Goal: Information Seeking & Learning: Check status

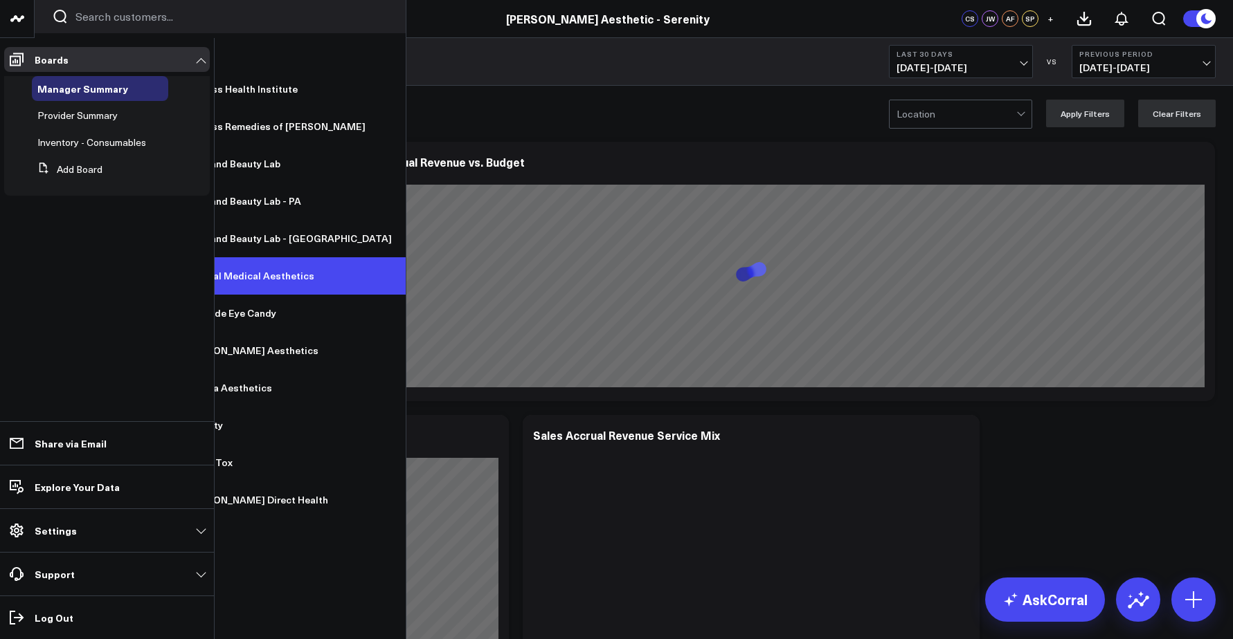
click at [128, 272] on link "[PERSON_NAME] Aesthetic - Coastal Medical Aesthetics" at bounding box center [220, 275] width 371 height 37
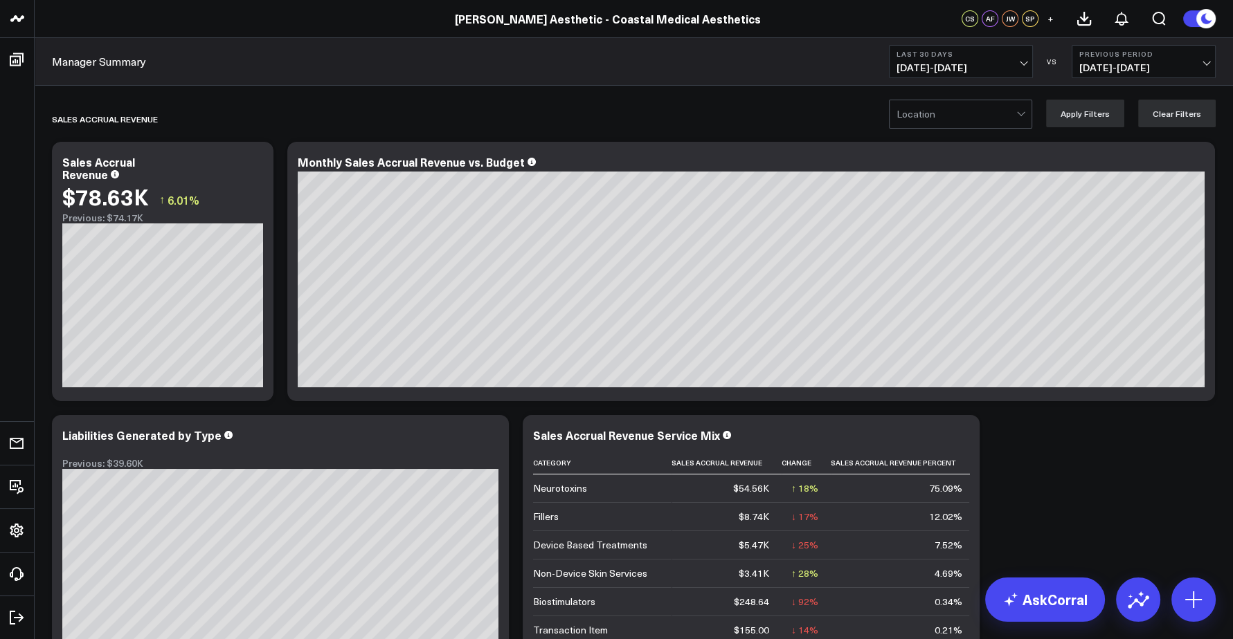
click at [972, 63] on span "[DATE] - [DATE]" at bounding box center [960, 67] width 129 height 11
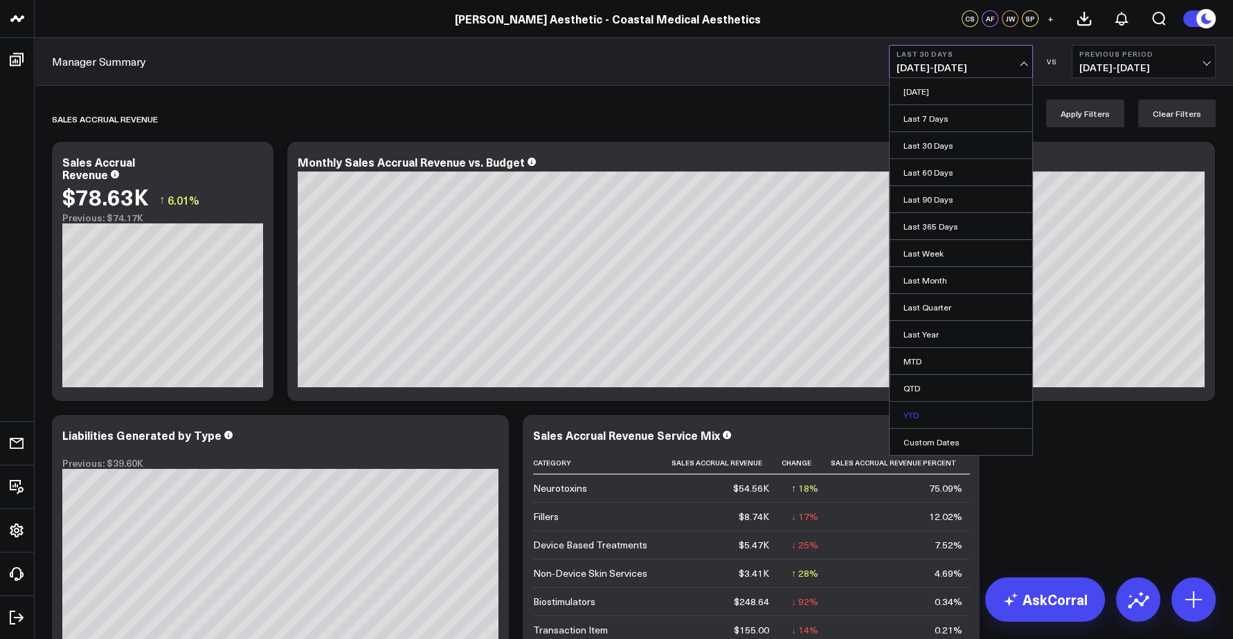
click at [915, 411] on link "YTD" at bounding box center [960, 415] width 143 height 26
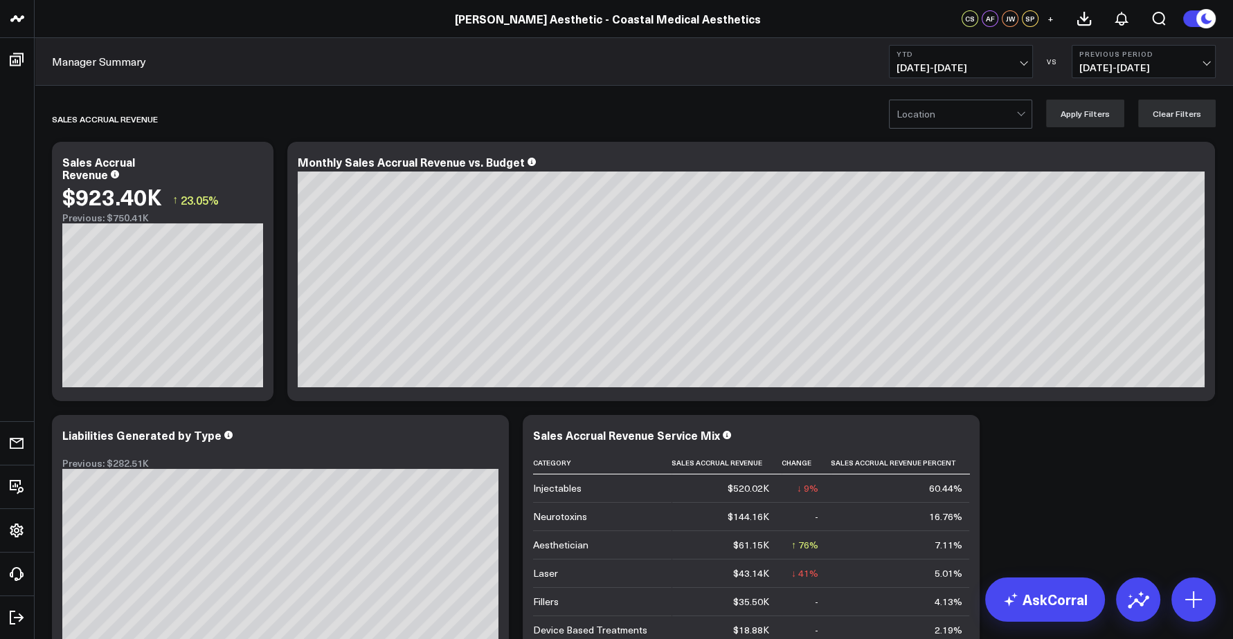
click at [1107, 69] on span "[DATE] - [DATE]" at bounding box center [1143, 67] width 129 height 11
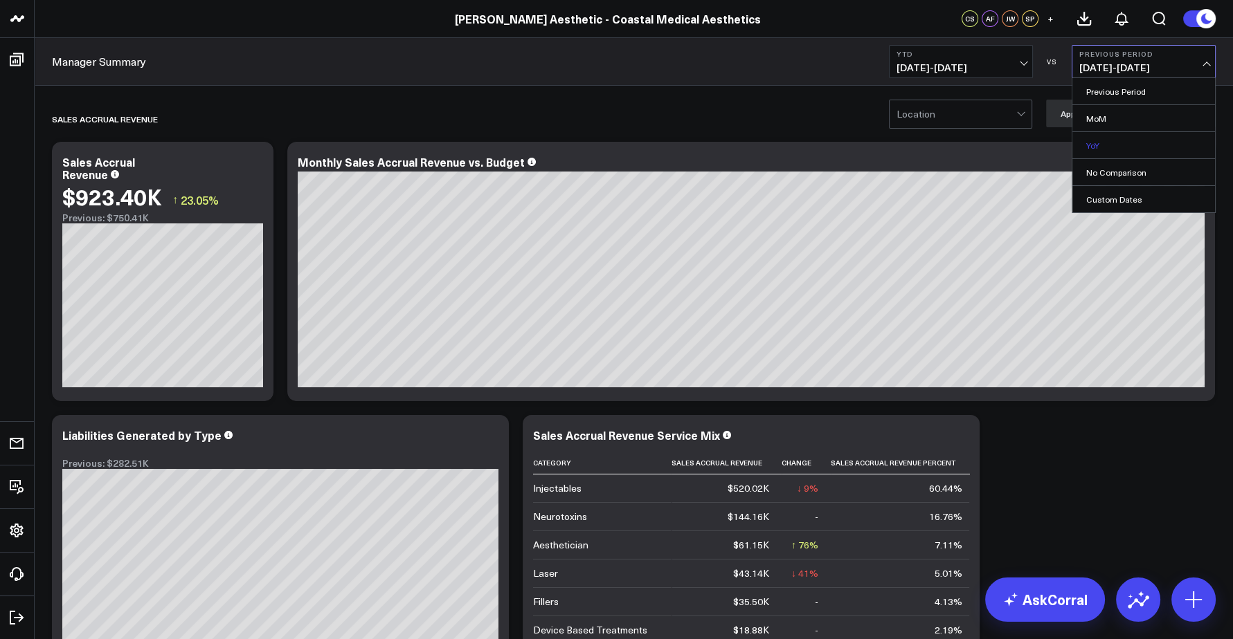
click at [1104, 143] on link "YoY" at bounding box center [1143, 145] width 143 height 26
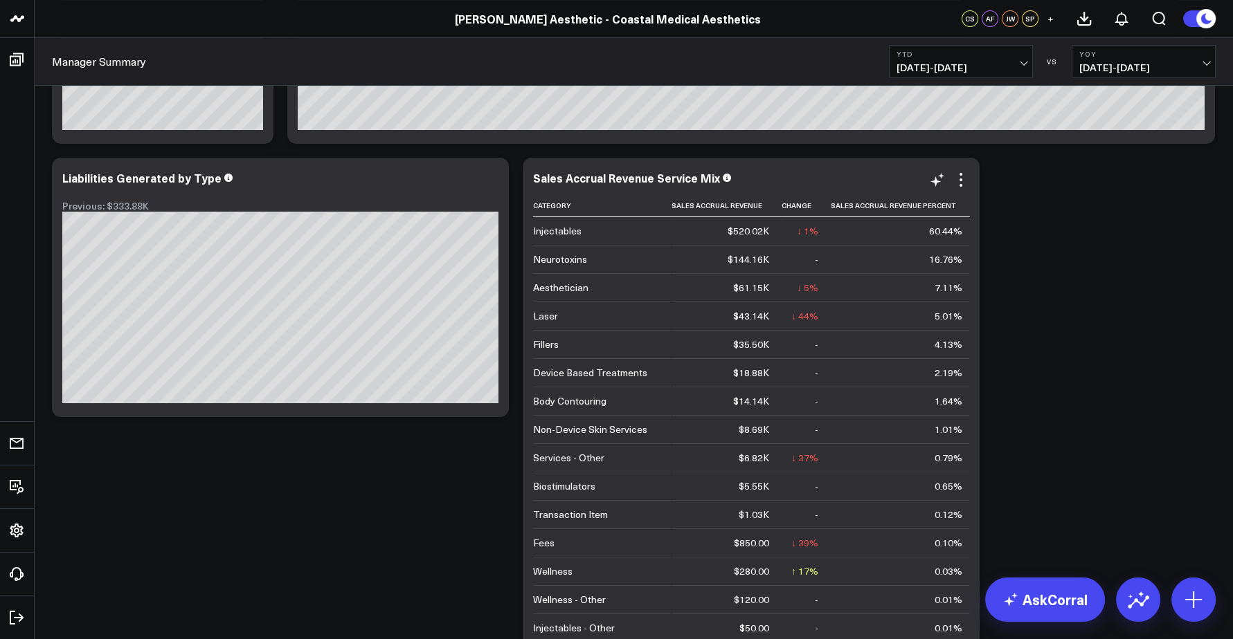
scroll to position [256, 0]
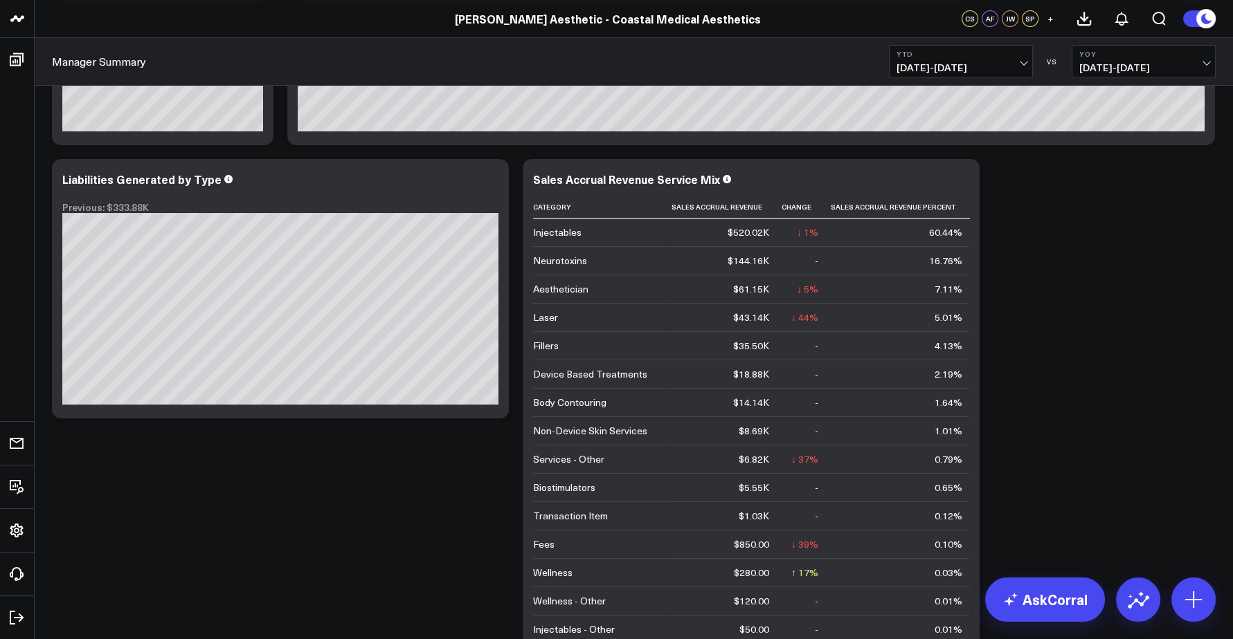
click at [938, 71] on span "01/01/25 - 09/23/25" at bounding box center [960, 67] width 129 height 11
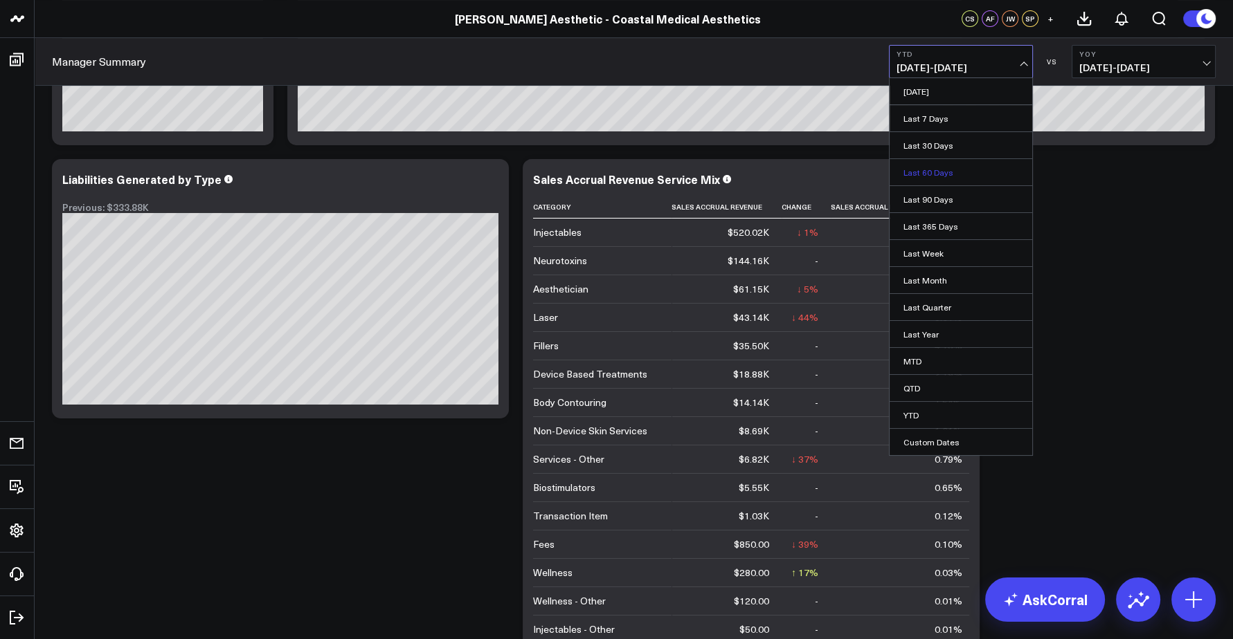
click at [932, 169] on link "Last 60 Days" at bounding box center [960, 172] width 143 height 26
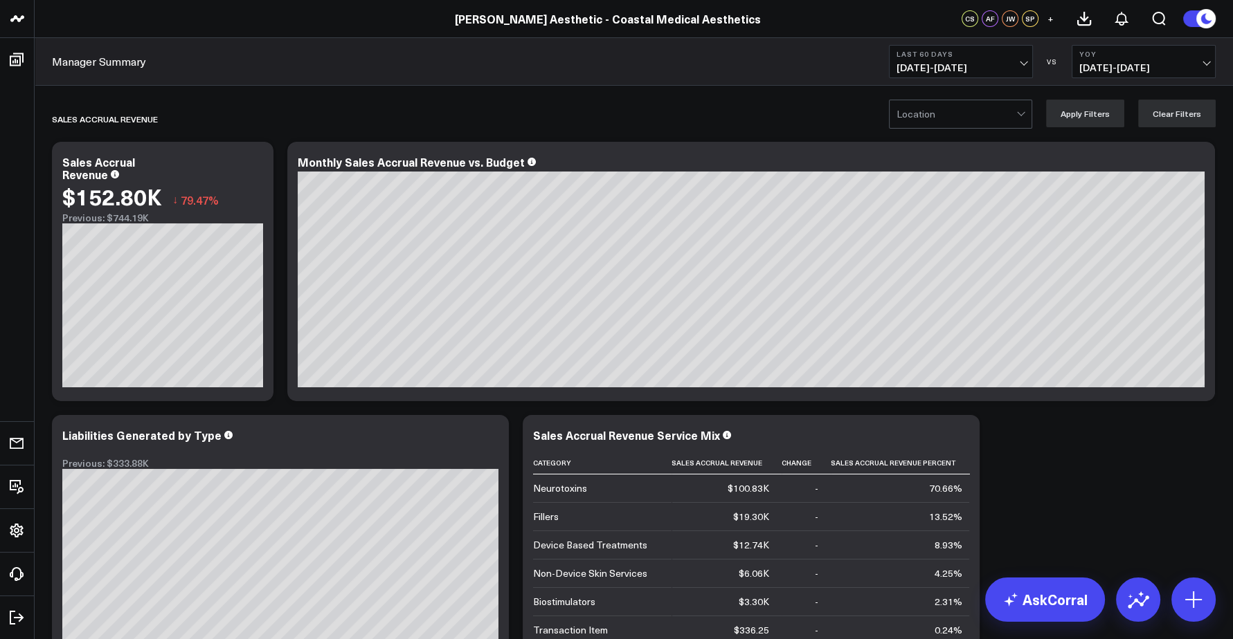
click at [1104, 63] on span "01/01/24 - 09/23/24" at bounding box center [1143, 67] width 129 height 11
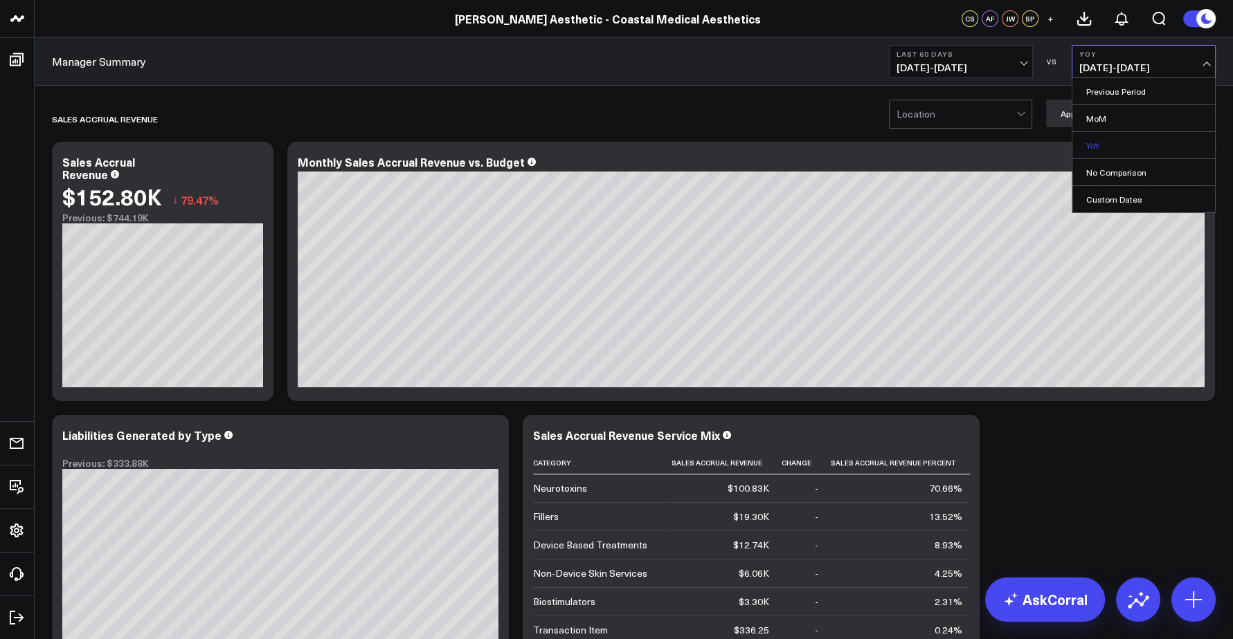
click at [1125, 143] on link "YoY" at bounding box center [1143, 145] width 143 height 26
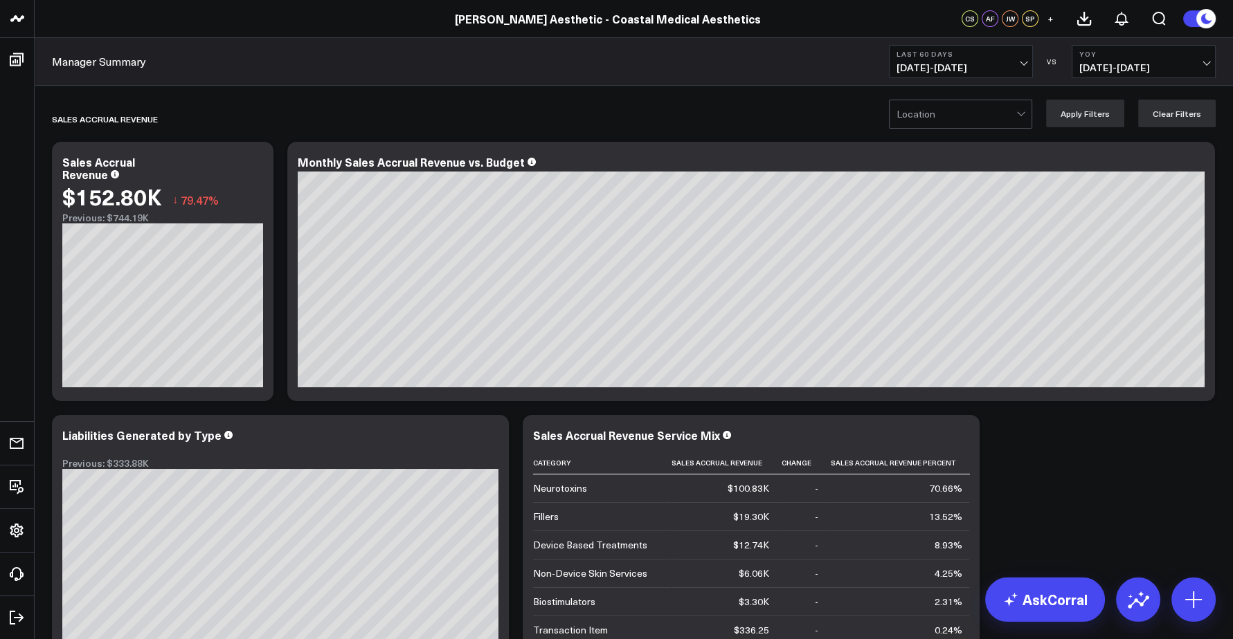
click at [1118, 69] on span "01/01/24 - 09/23/24" at bounding box center [1143, 67] width 129 height 11
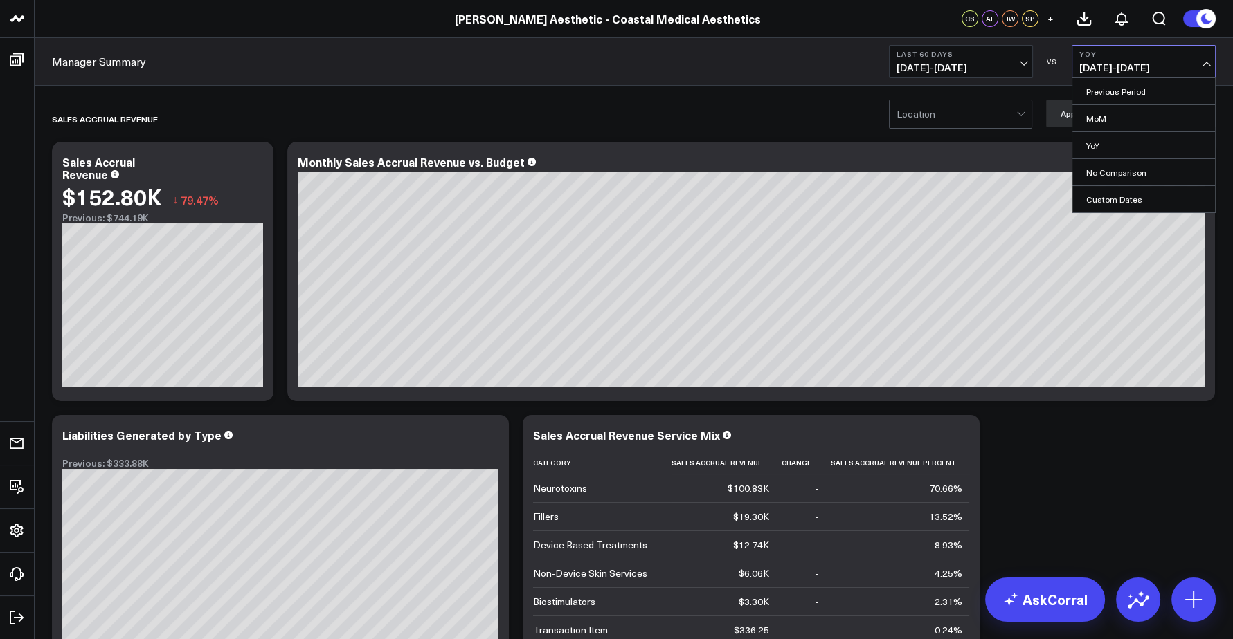
click at [1118, 69] on span "01/01/24 - 09/23/24" at bounding box center [1143, 67] width 129 height 11
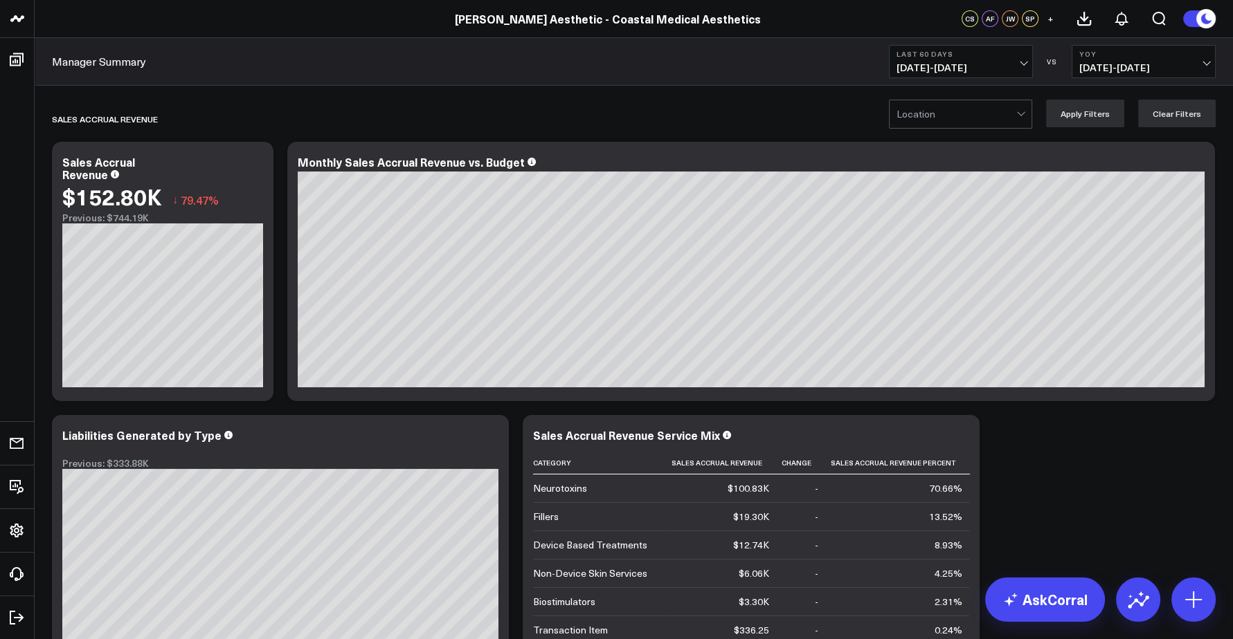
click at [1107, 71] on span "01/01/24 - 09/23/24" at bounding box center [1143, 67] width 129 height 11
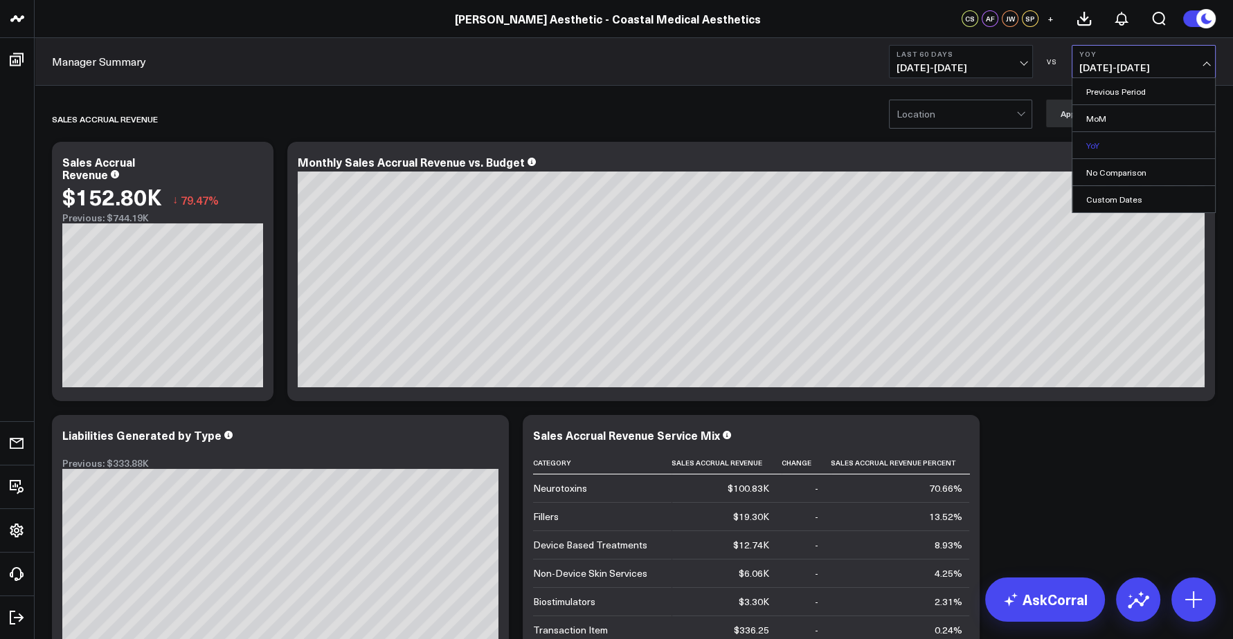
click at [1092, 141] on link "YoY" at bounding box center [1143, 145] width 143 height 26
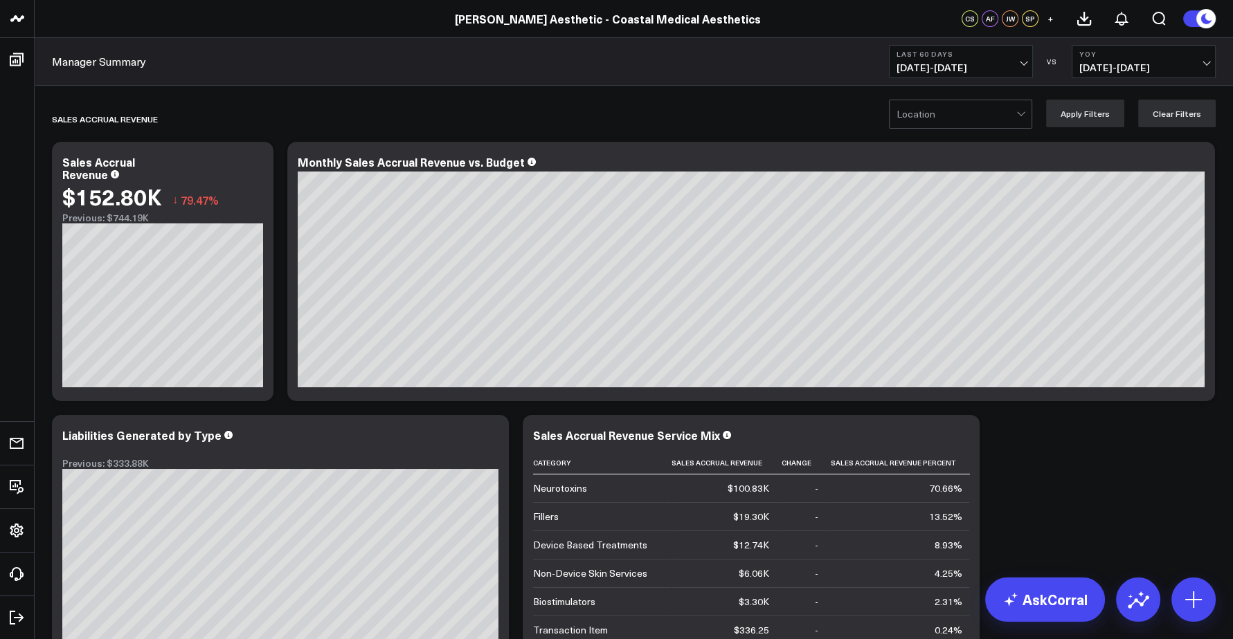
click at [1129, 64] on span "01/01/24 - 09/23/24" at bounding box center [1143, 67] width 129 height 11
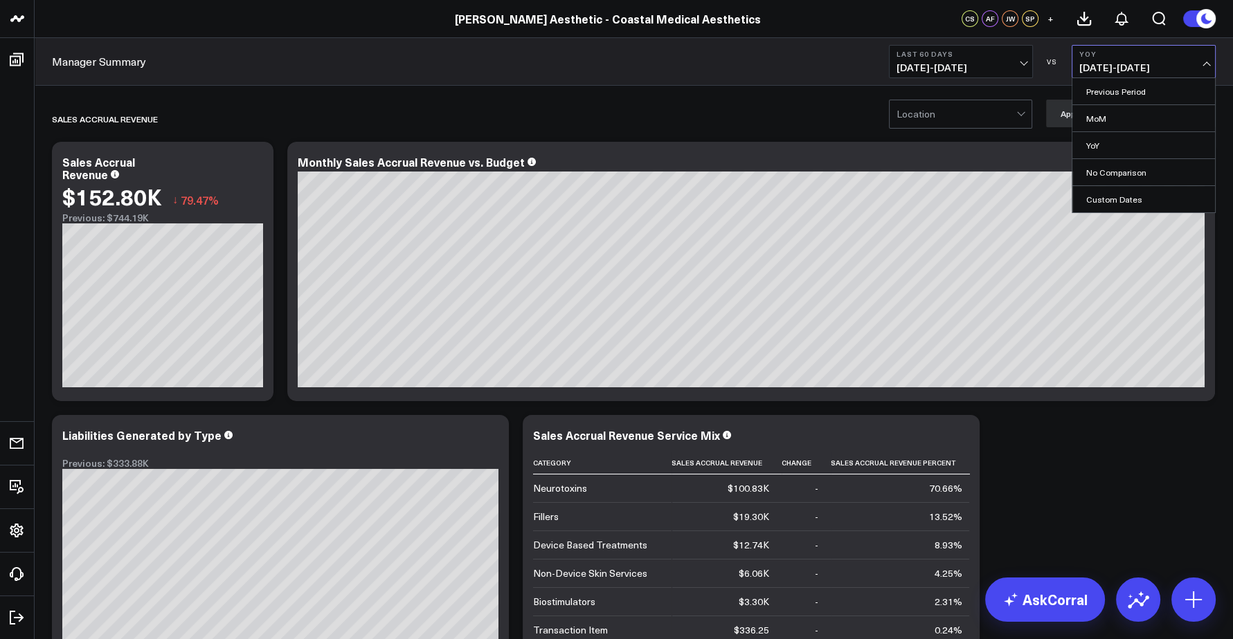
click at [993, 60] on button "Last 60 Days 07/26/25 - 09/23/25" at bounding box center [961, 61] width 144 height 33
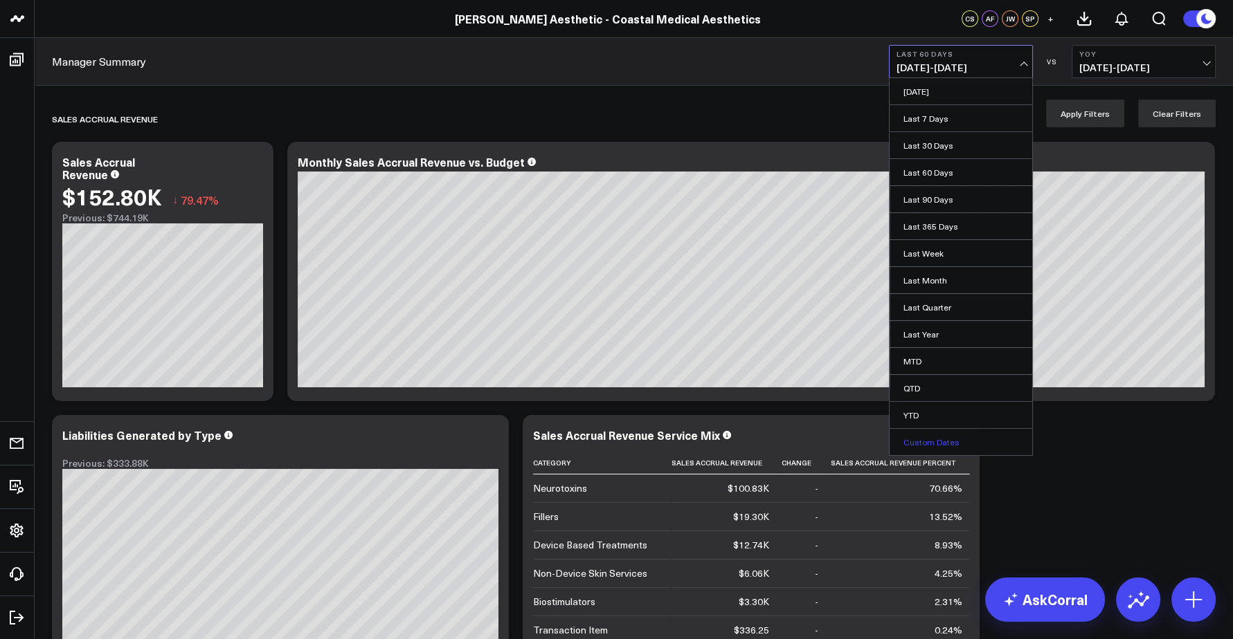
click at [959, 441] on link "Custom Dates" at bounding box center [960, 442] width 143 height 26
select select "8"
select select "2025"
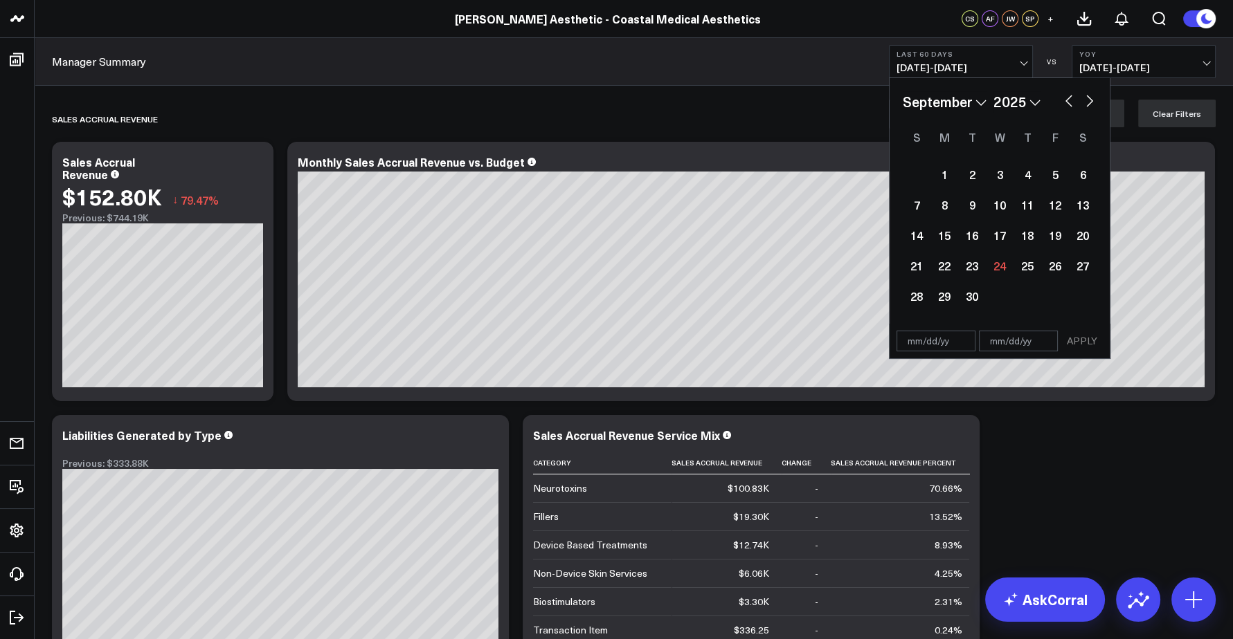
click at [955, 99] on select "January February March April May June July August September October November De…" at bounding box center [944, 101] width 84 height 21
select select "6"
select select "2025"
click at [969, 179] on div "1" at bounding box center [972, 175] width 28 height 28
type input "07/01/25"
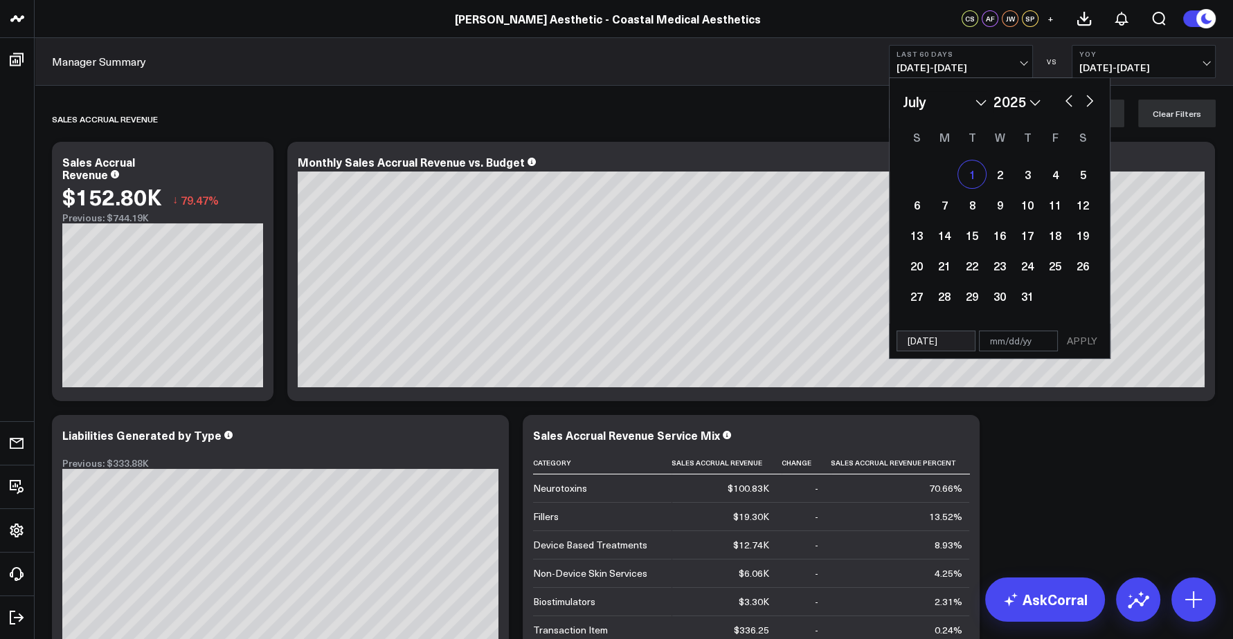
select select "6"
select select "2025"
click at [1084, 98] on button "button" at bounding box center [1089, 99] width 14 height 17
select select "7"
select select "2025"
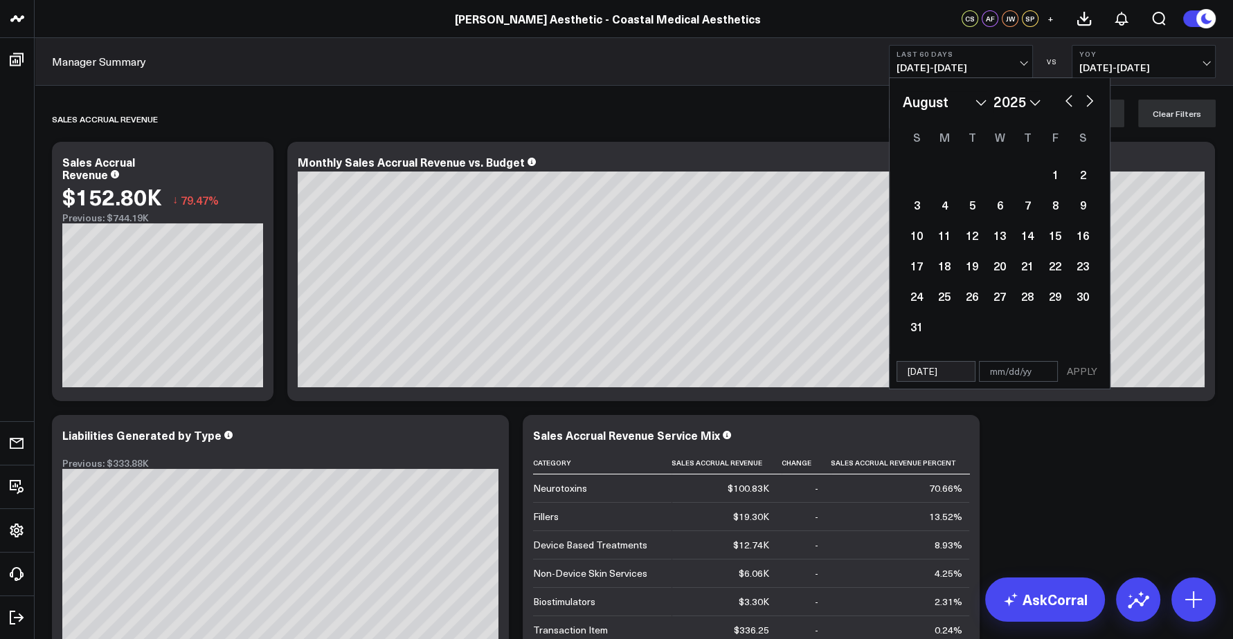
click at [1084, 98] on button "button" at bounding box center [1089, 99] width 14 height 17
select select "8"
select select "2025"
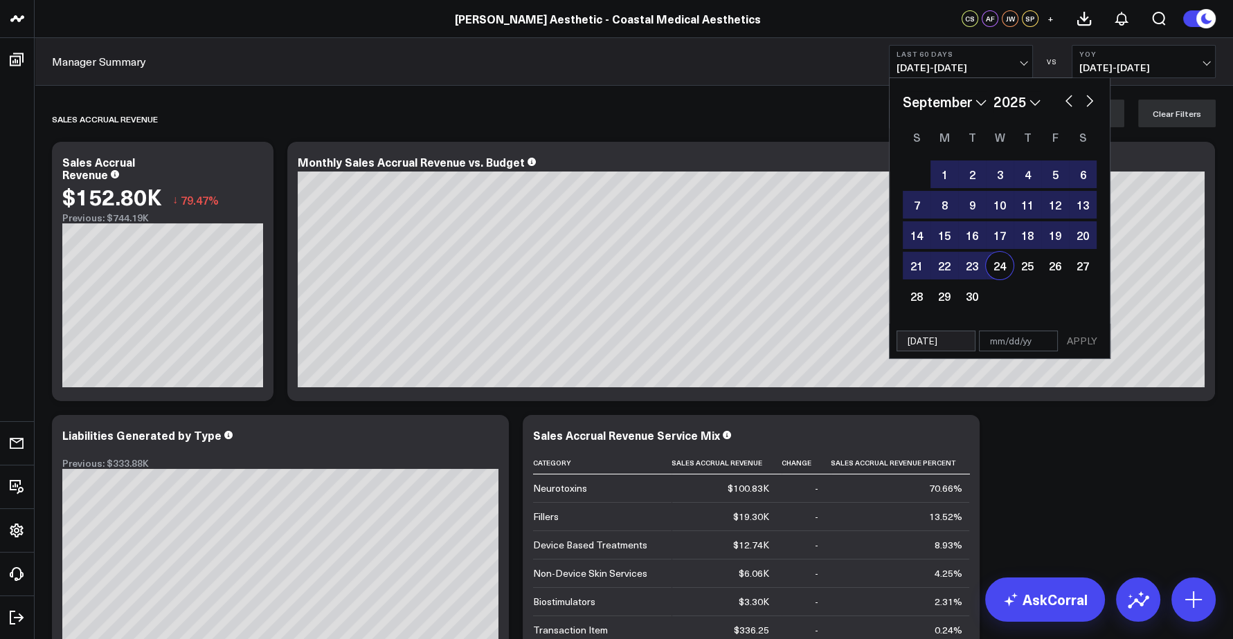
click at [994, 265] on div "24" at bounding box center [999, 266] width 28 height 28
type input "09/24/25"
select select "8"
select select "2025"
click at [999, 68] on span "07/26/25 - 09/23/25" at bounding box center [960, 67] width 129 height 11
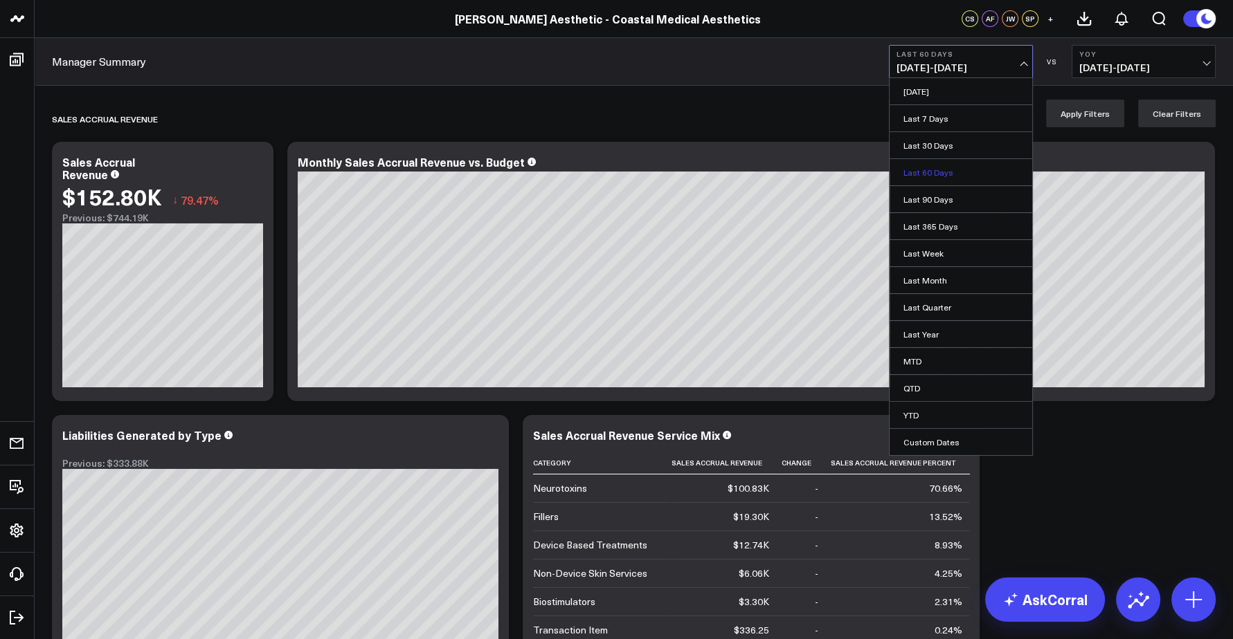
click at [939, 174] on link "Last 60 Days" at bounding box center [960, 172] width 143 height 26
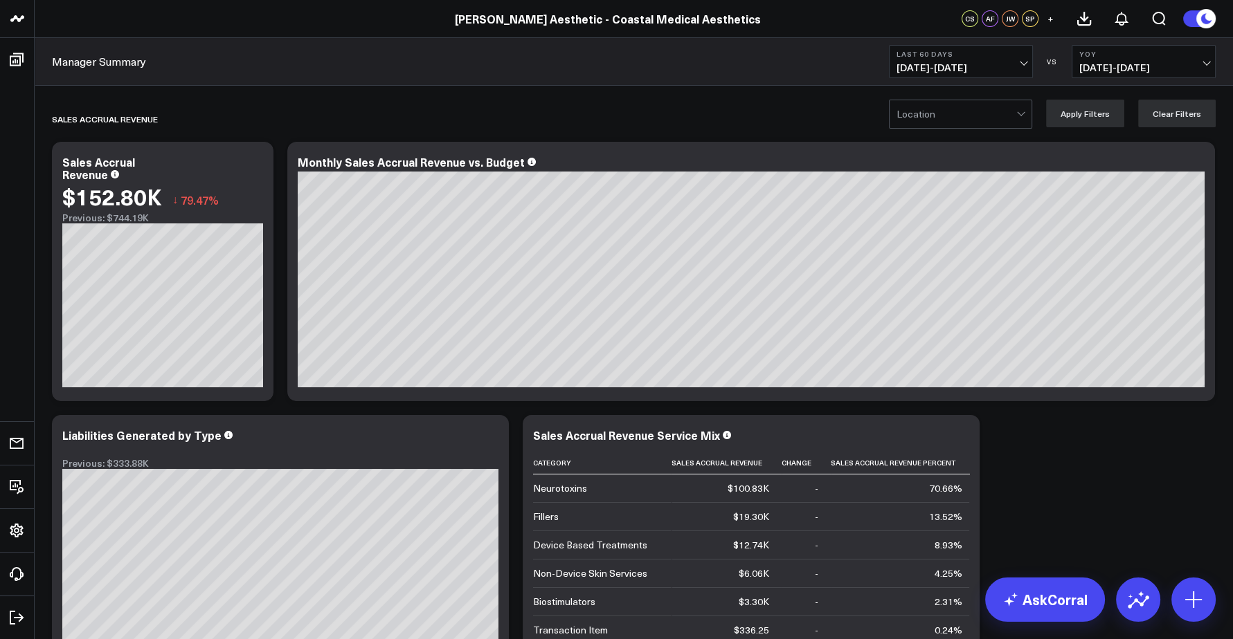
click at [1137, 66] on span "01/01/24 - 09/23/24" at bounding box center [1143, 67] width 129 height 11
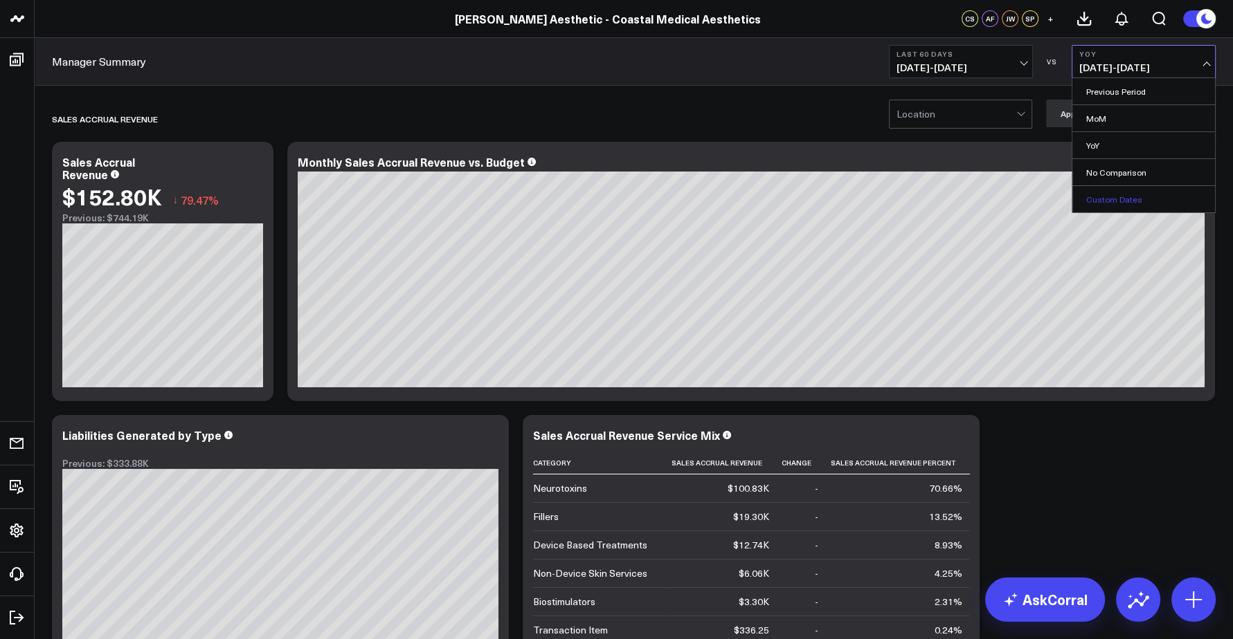
click at [1117, 199] on link "Custom Dates" at bounding box center [1143, 199] width 143 height 26
select select "8"
select select "2025"
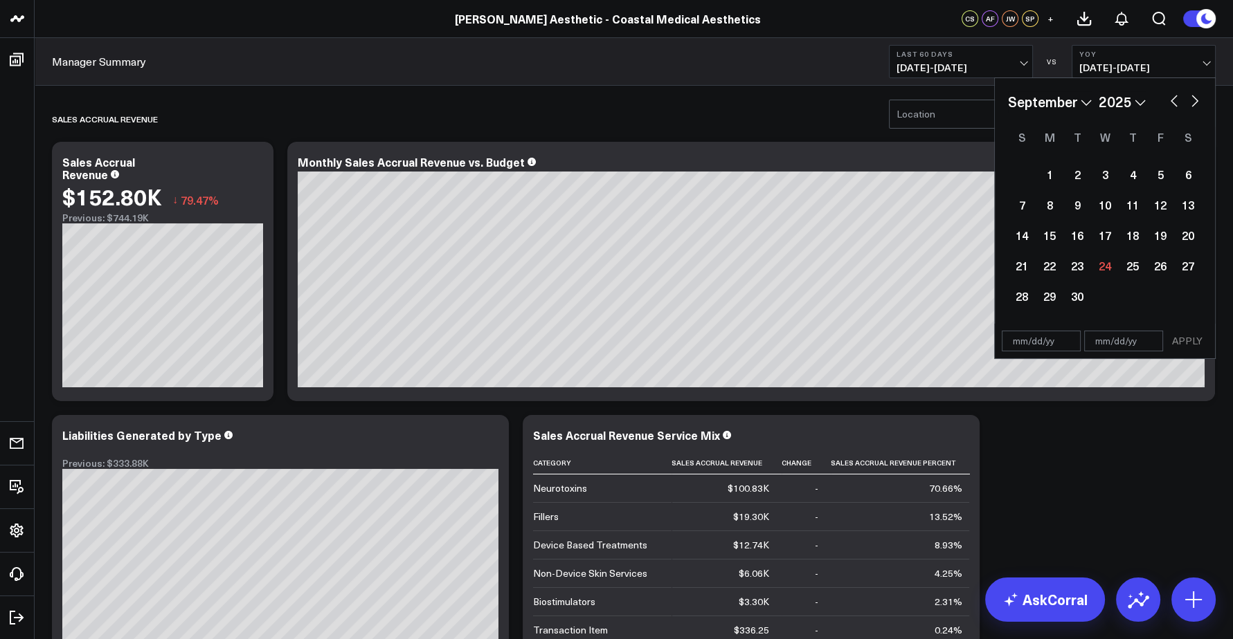
click at [1061, 97] on select "January February March April May June July August September October November De…" at bounding box center [1050, 101] width 84 height 21
select select "6"
select select "2025"
click at [1185, 269] on div "26" at bounding box center [1188, 266] width 28 height 28
type input "[DATE]"
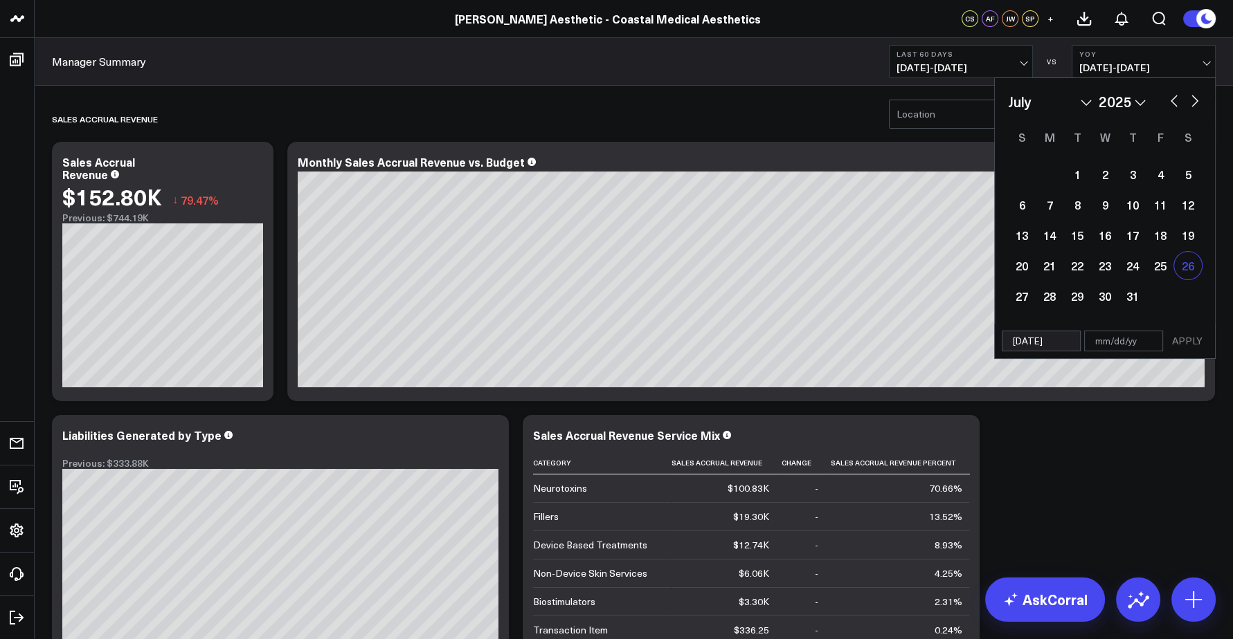
select select "6"
select select "2025"
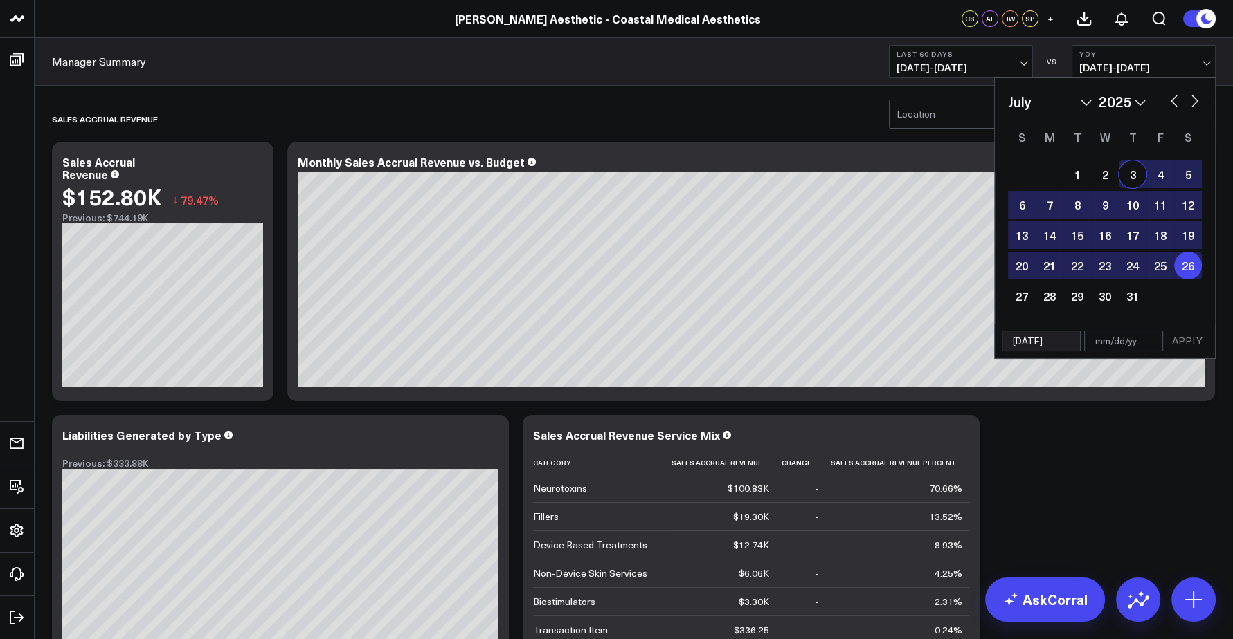
click at [1125, 109] on select "2026 2025 2024 2023 2022 2021 2020 2019 2018 2017 2016 2015 2014 2013 2012 2011…" at bounding box center [1121, 101] width 47 height 21
select select "6"
select select "2024"
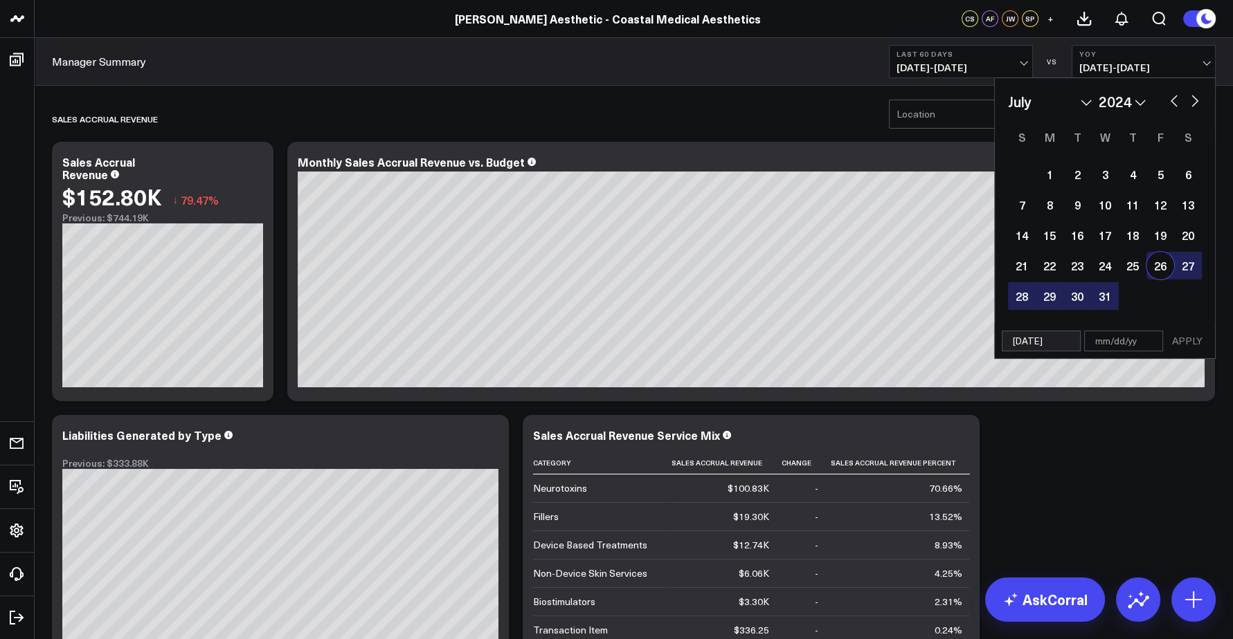
click at [1164, 271] on div "26" at bounding box center [1160, 266] width 28 height 28
type input "07/26/24"
type input "[DATE]"
select select "6"
select select "2024"
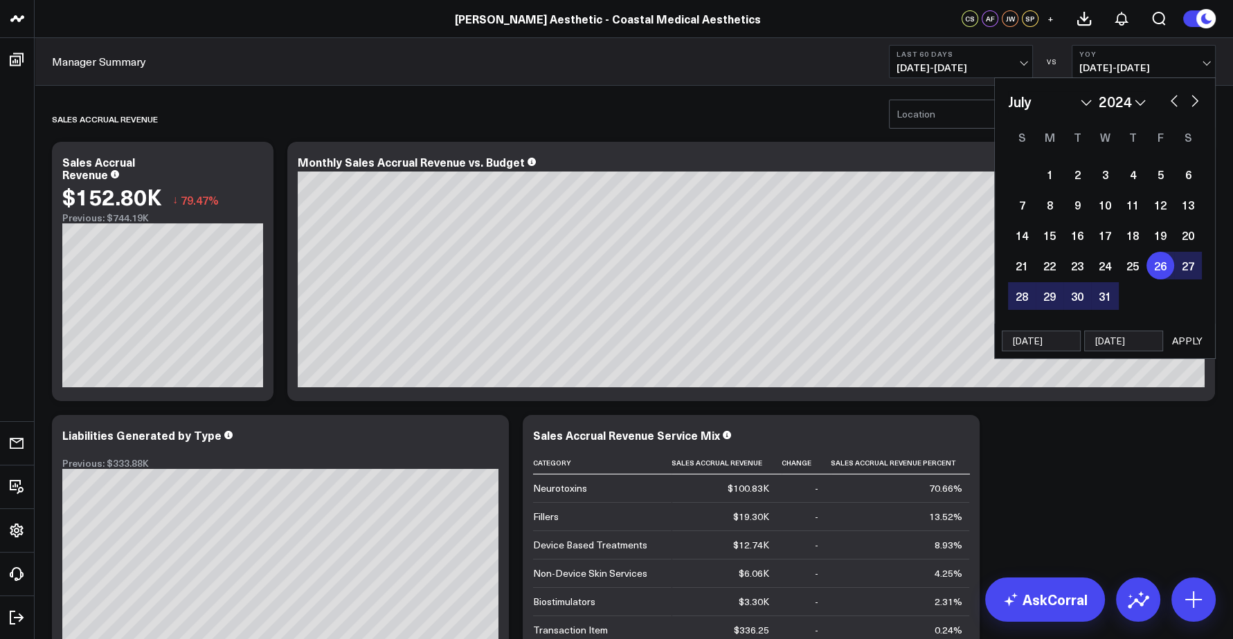
click at [1192, 102] on button "button" at bounding box center [1195, 99] width 14 height 17
select select "7"
select select "2024"
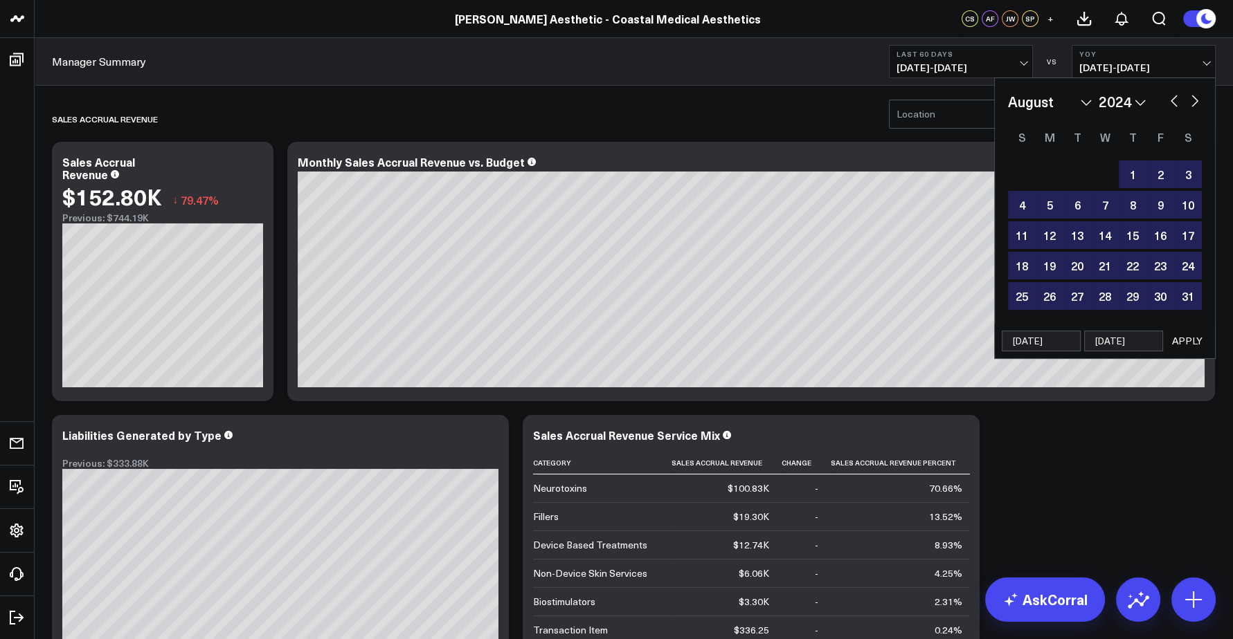
click at [1192, 102] on button "button" at bounding box center [1195, 99] width 14 height 17
select select "8"
select select "2024"
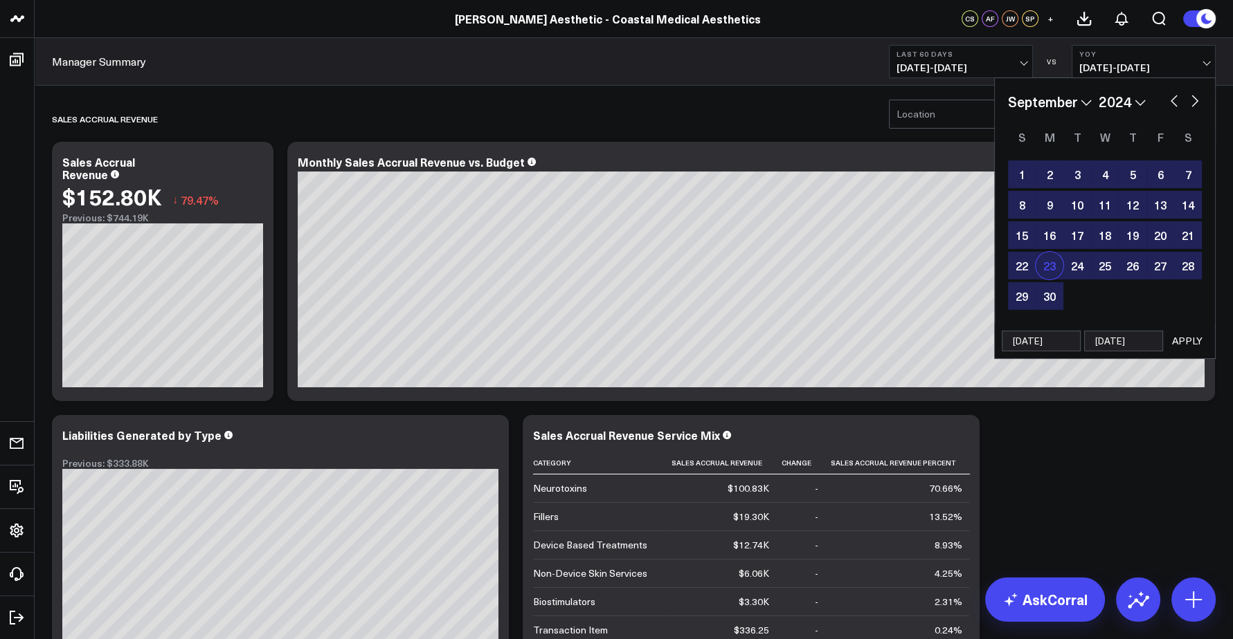
click at [1053, 264] on div "23" at bounding box center [1049, 266] width 28 height 28
type input "09/23/24"
select select "8"
select select "2024"
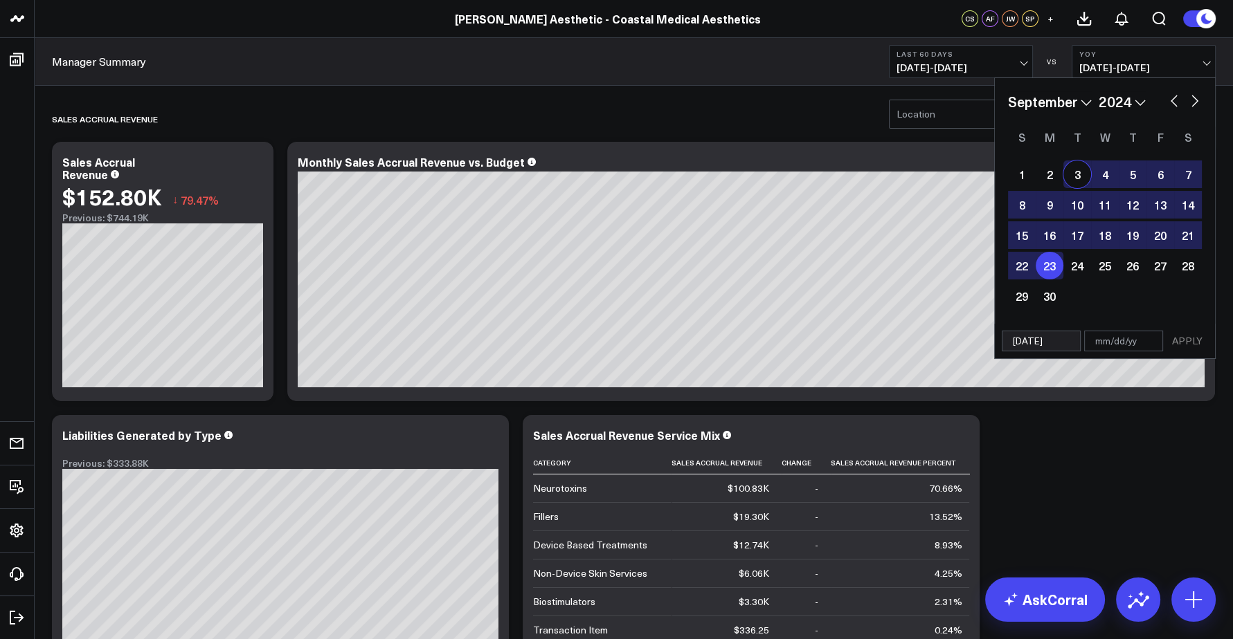
click at [1178, 102] on button "button" at bounding box center [1174, 99] width 14 height 17
select select "7"
select select "2024"
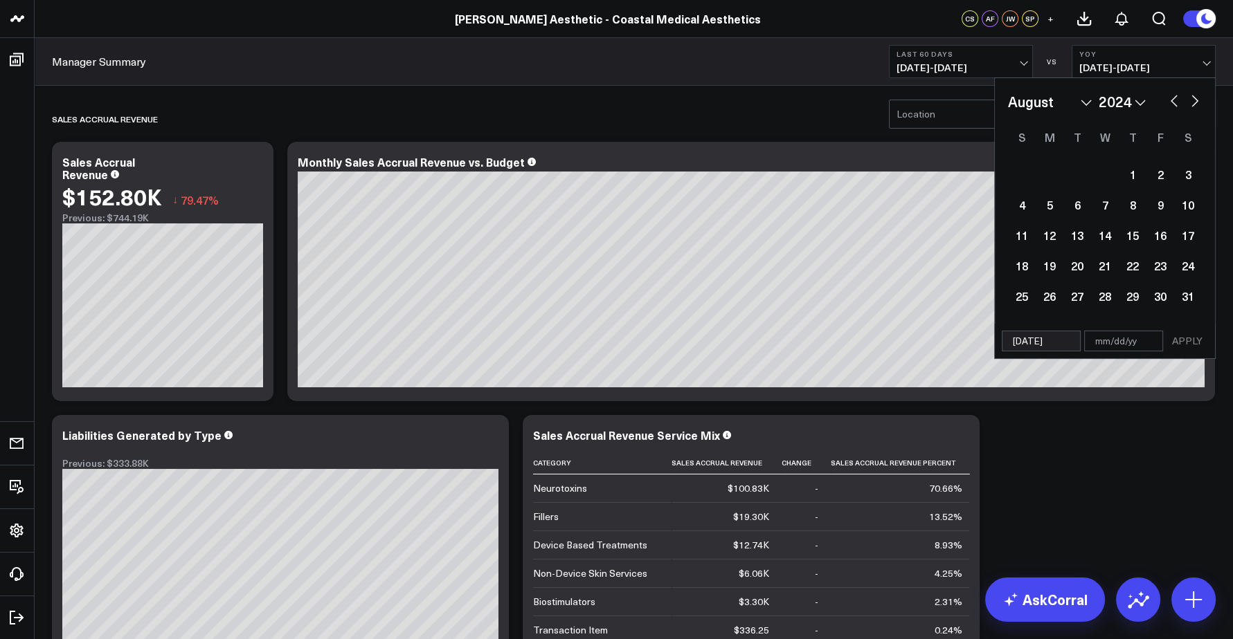
click at [1178, 102] on button "button" at bounding box center [1174, 99] width 14 height 17
select select "6"
select select "2024"
click at [1156, 266] on div "26" at bounding box center [1160, 266] width 28 height 28
type input "07/26/24"
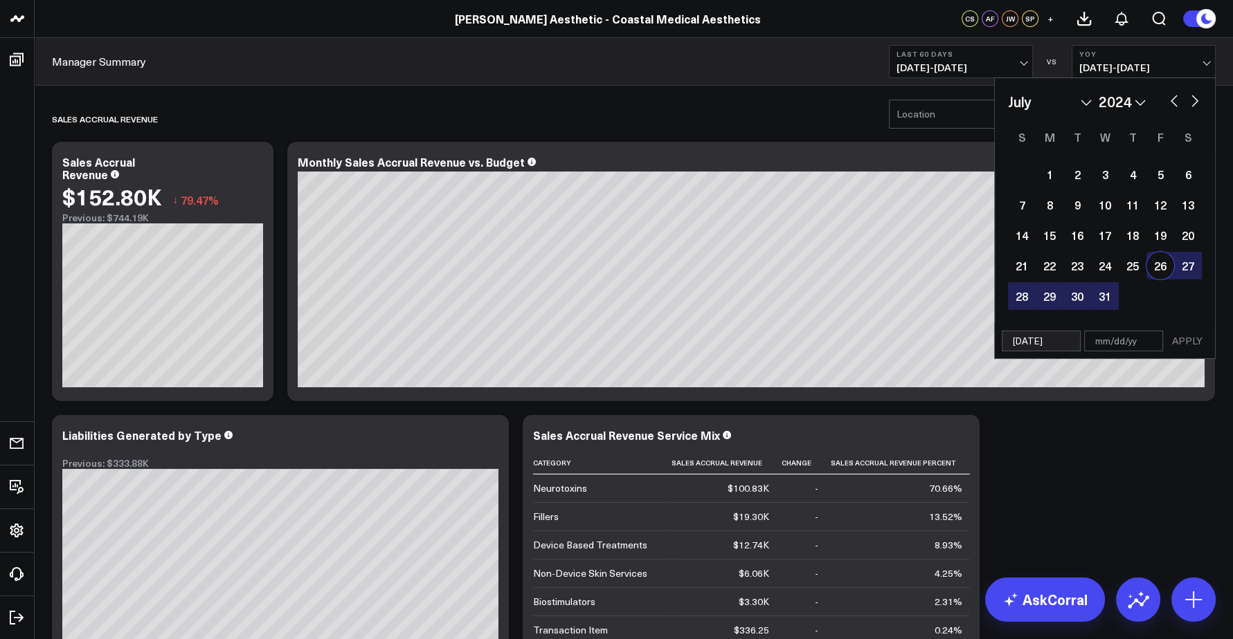
type input "09/23/24"
select select "6"
select select "2024"
click at [1182, 340] on button "APPLY" at bounding box center [1187, 341] width 42 height 21
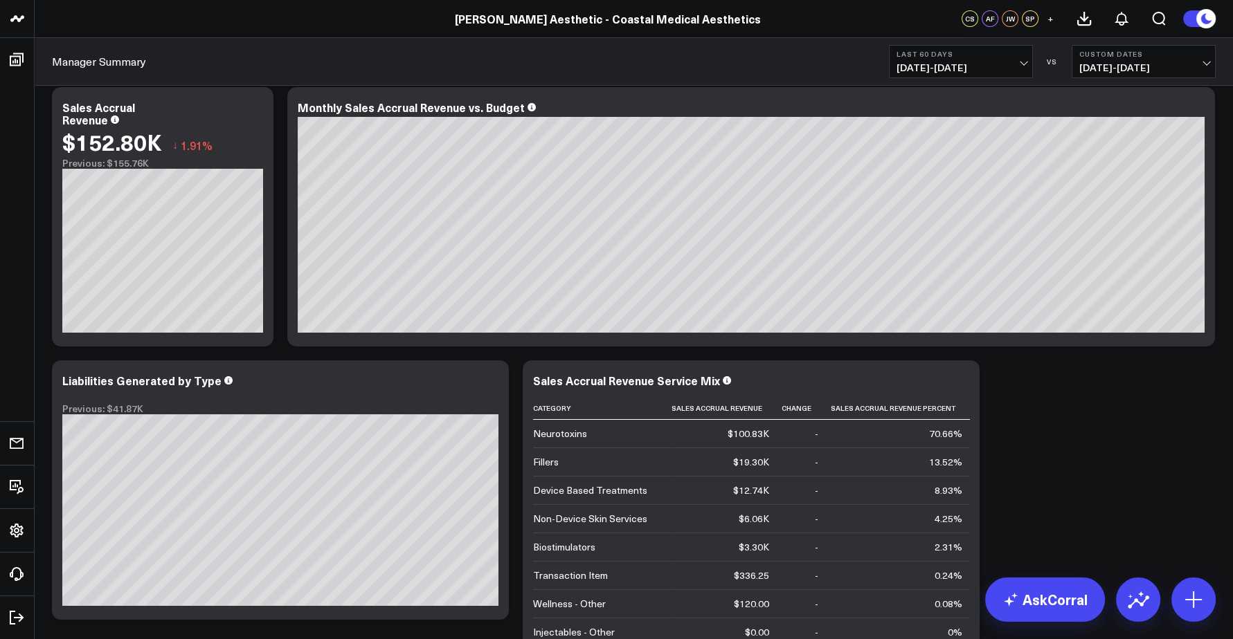
scroll to position [170, 0]
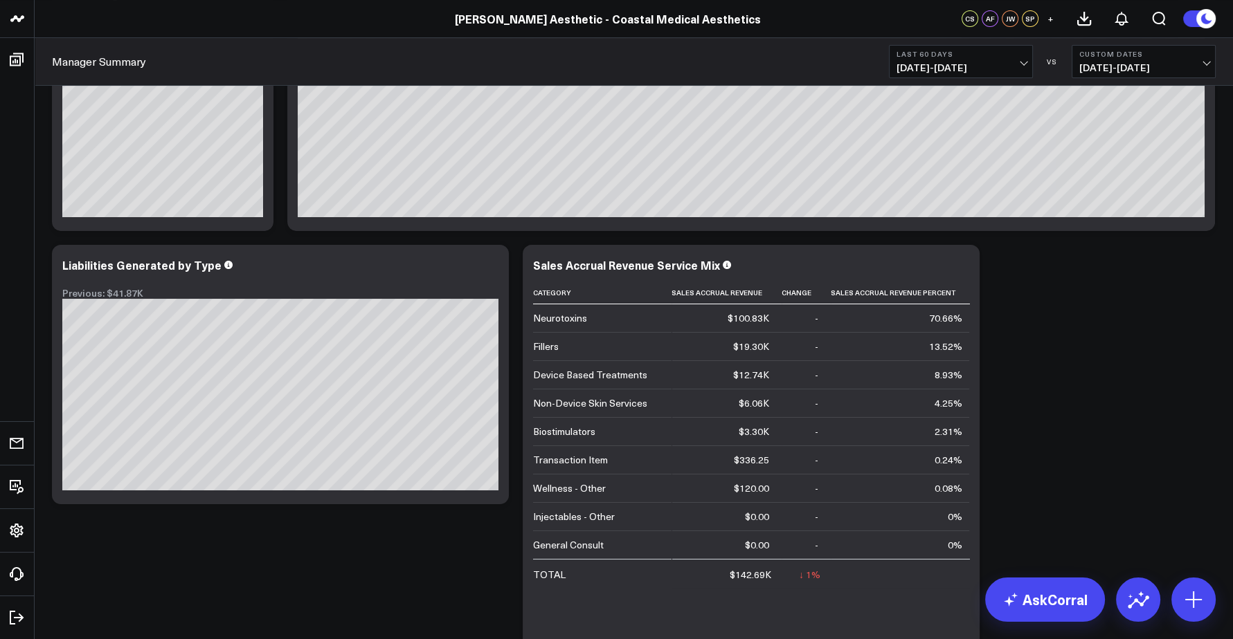
click at [970, 62] on span "07/26/25 - 09/23/25" at bounding box center [960, 67] width 129 height 11
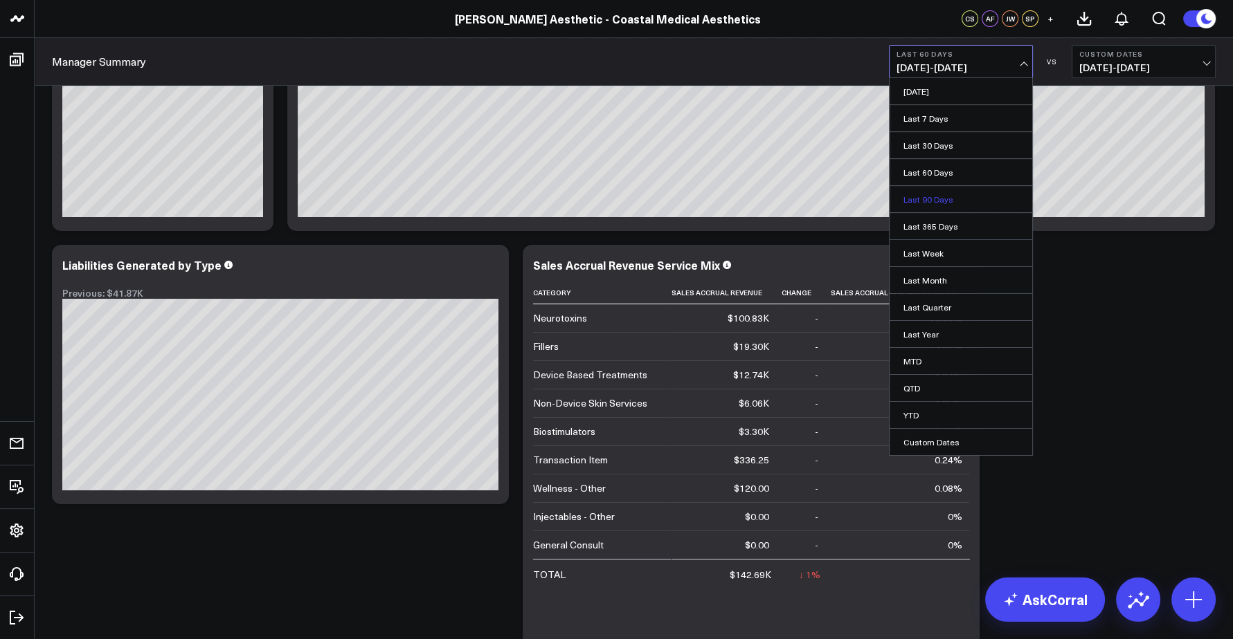
click at [935, 195] on link "Last 90 Days" at bounding box center [960, 199] width 143 height 26
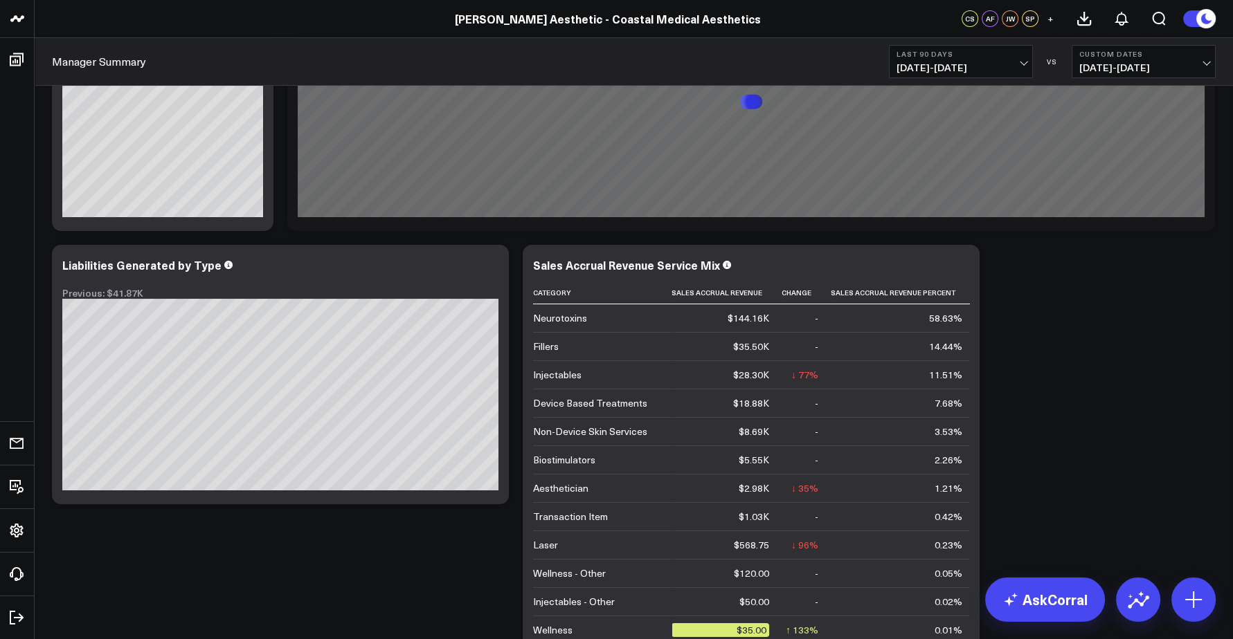
click at [1122, 60] on button "Custom Dates 07/26/24 - 09/23/24" at bounding box center [1143, 61] width 144 height 33
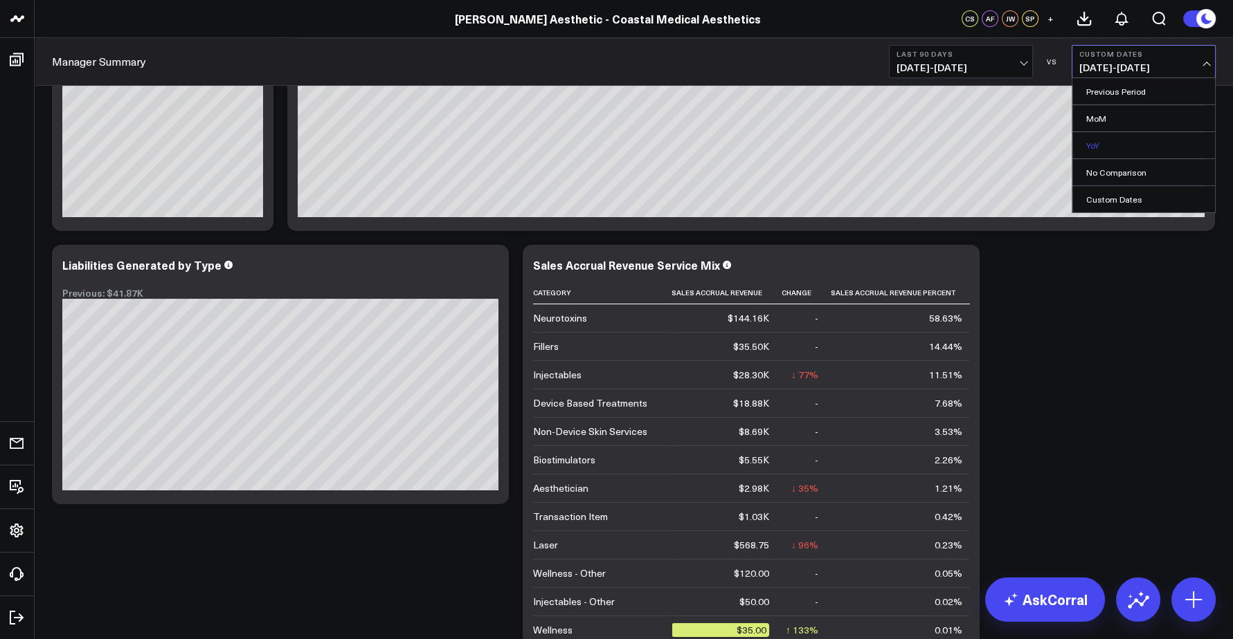
click at [1104, 147] on link "YoY" at bounding box center [1143, 145] width 143 height 26
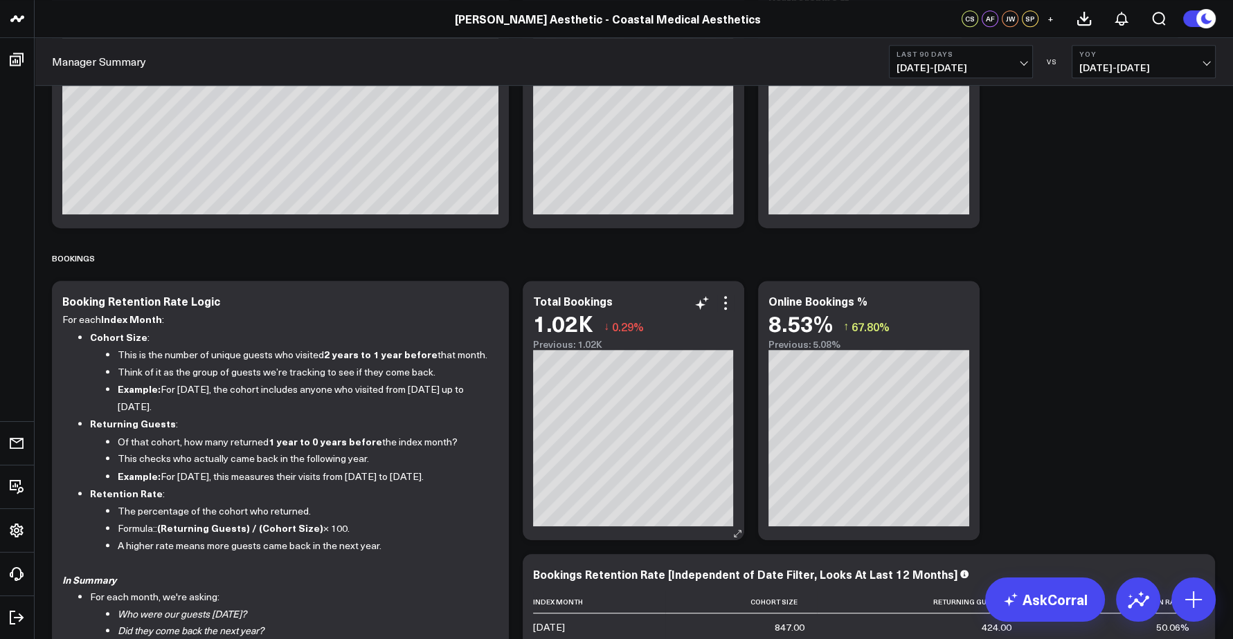
scroll to position [1412, 0]
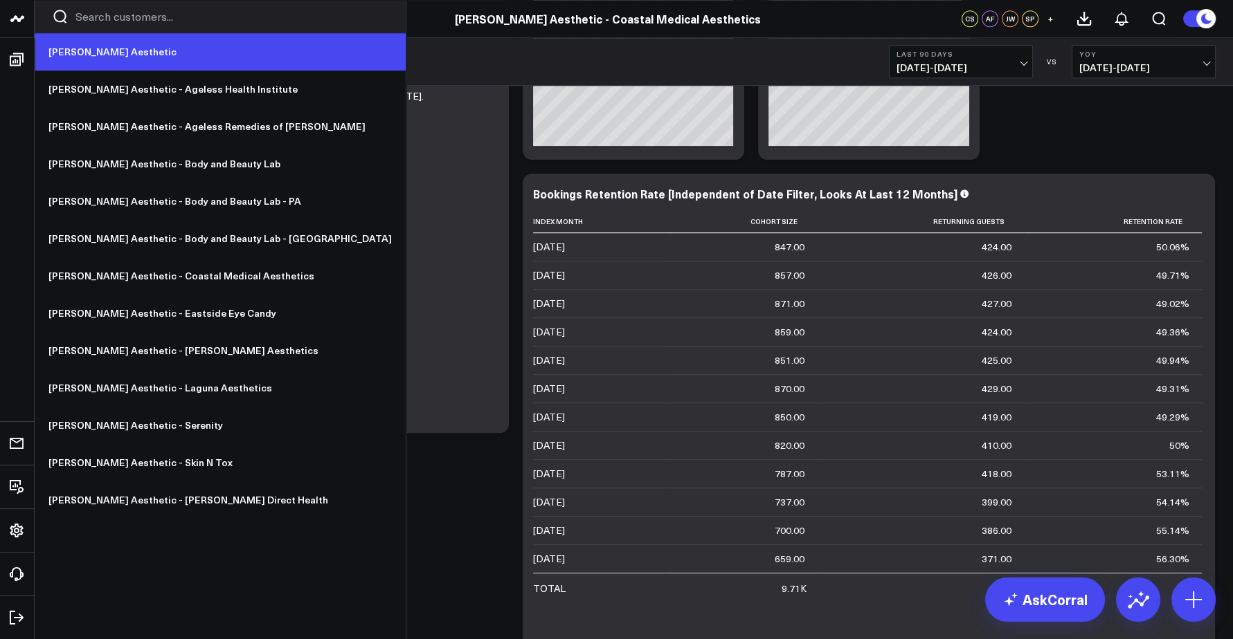
click at [91, 51] on link "[PERSON_NAME] Aesthetic" at bounding box center [220, 51] width 371 height 37
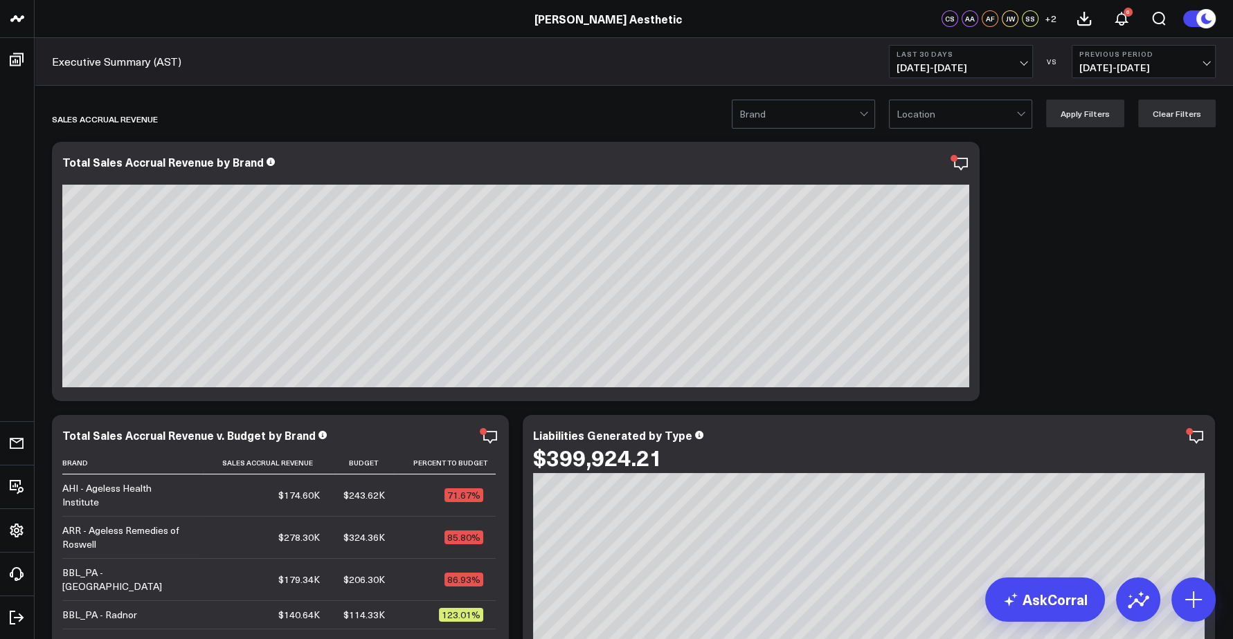
click at [808, 112] on div at bounding box center [799, 114] width 120 height 28
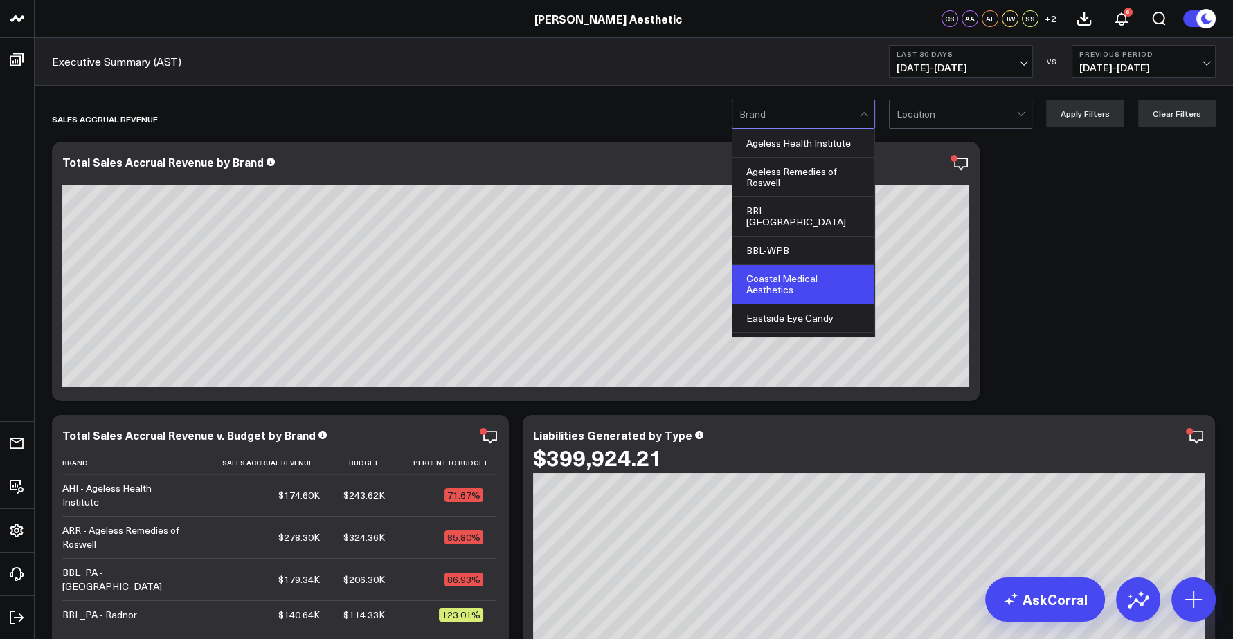
scroll to position [29, 0]
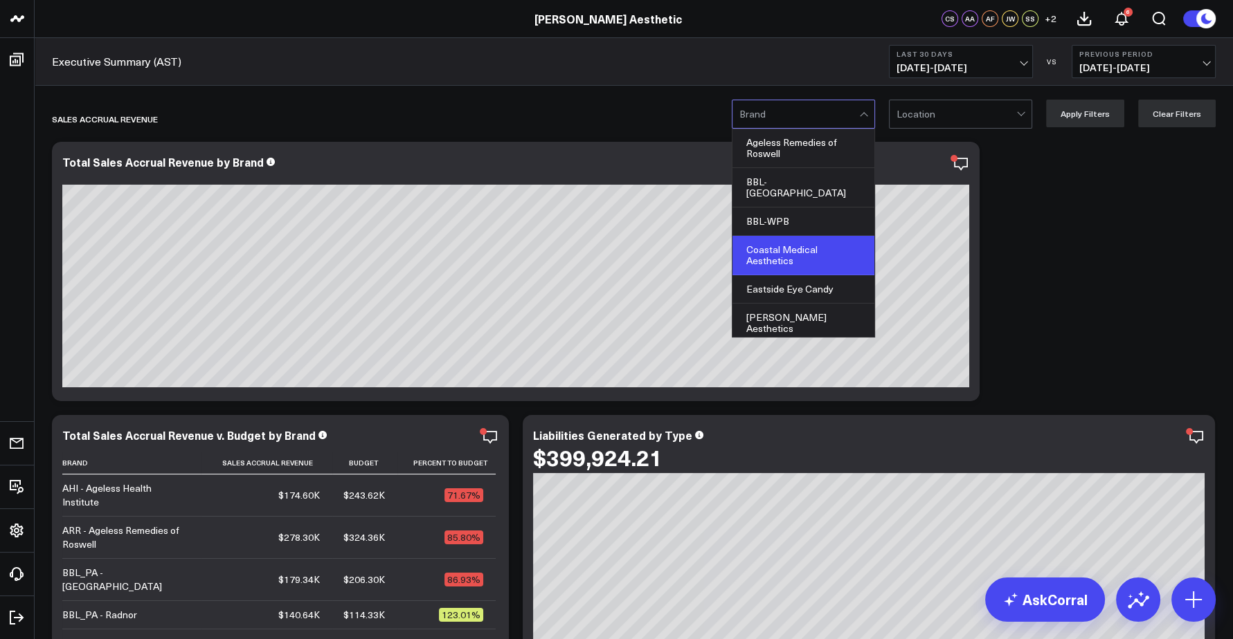
click at [795, 253] on div "Coastal Medical Aesthetics" at bounding box center [803, 255] width 142 height 39
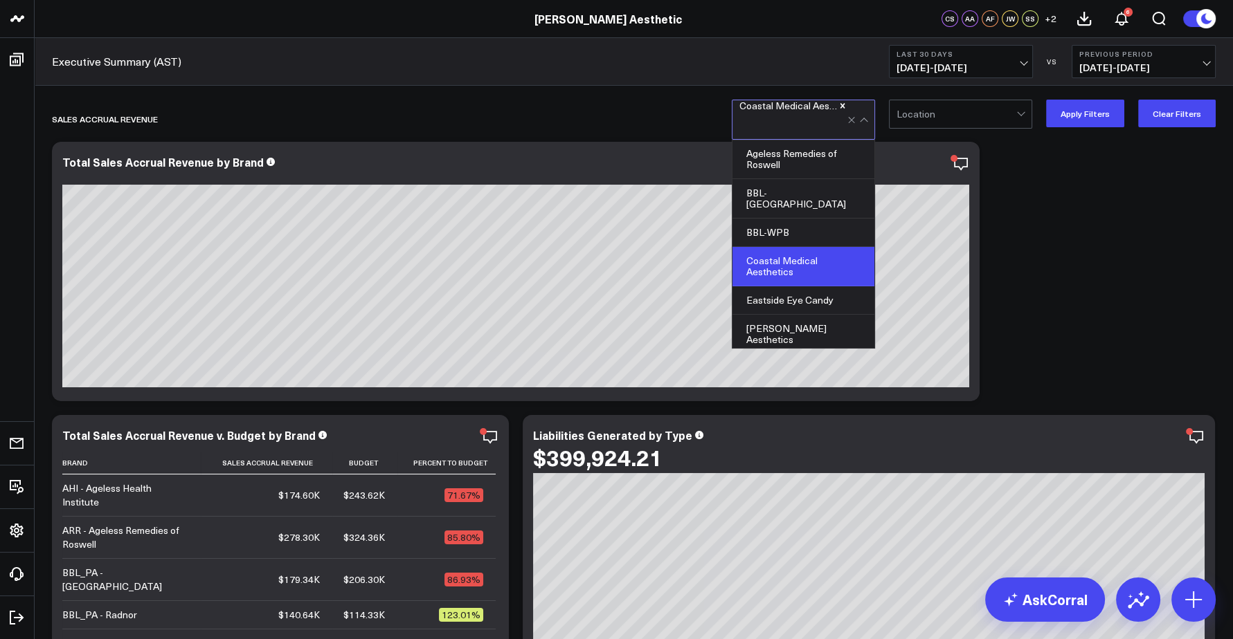
click at [985, 63] on span "[DATE] - [DATE]" at bounding box center [960, 67] width 129 height 11
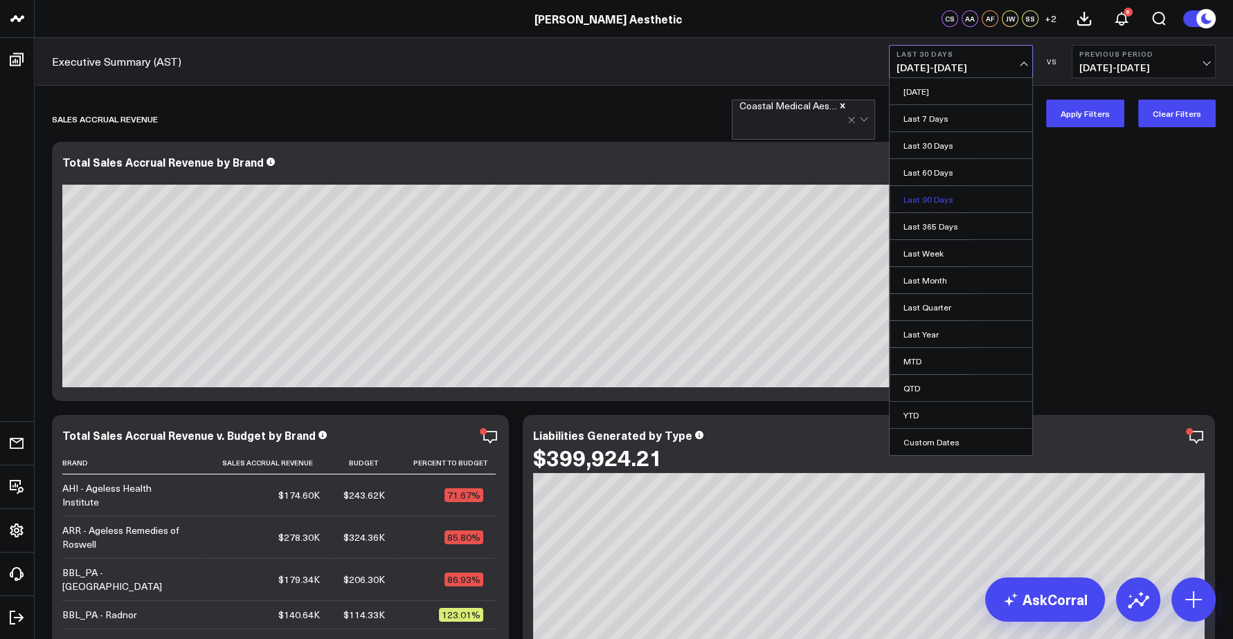
click at [934, 202] on link "Last 90 Days" at bounding box center [960, 199] width 143 height 26
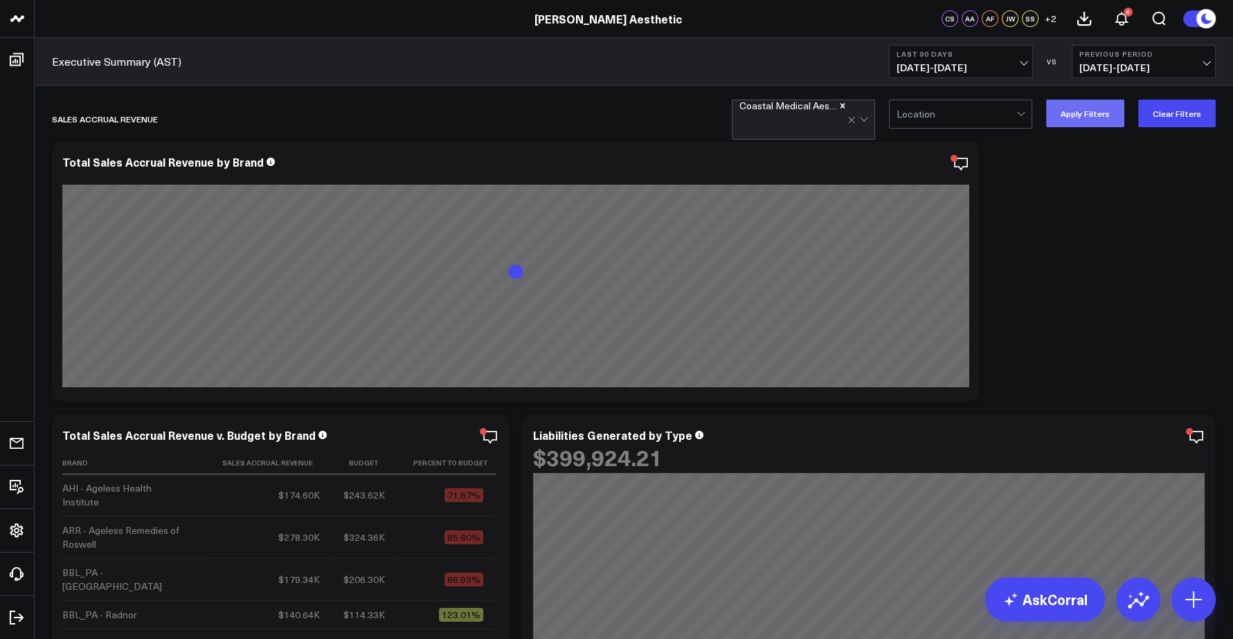
click at [1081, 116] on button "Apply Filters" at bounding box center [1085, 114] width 78 height 28
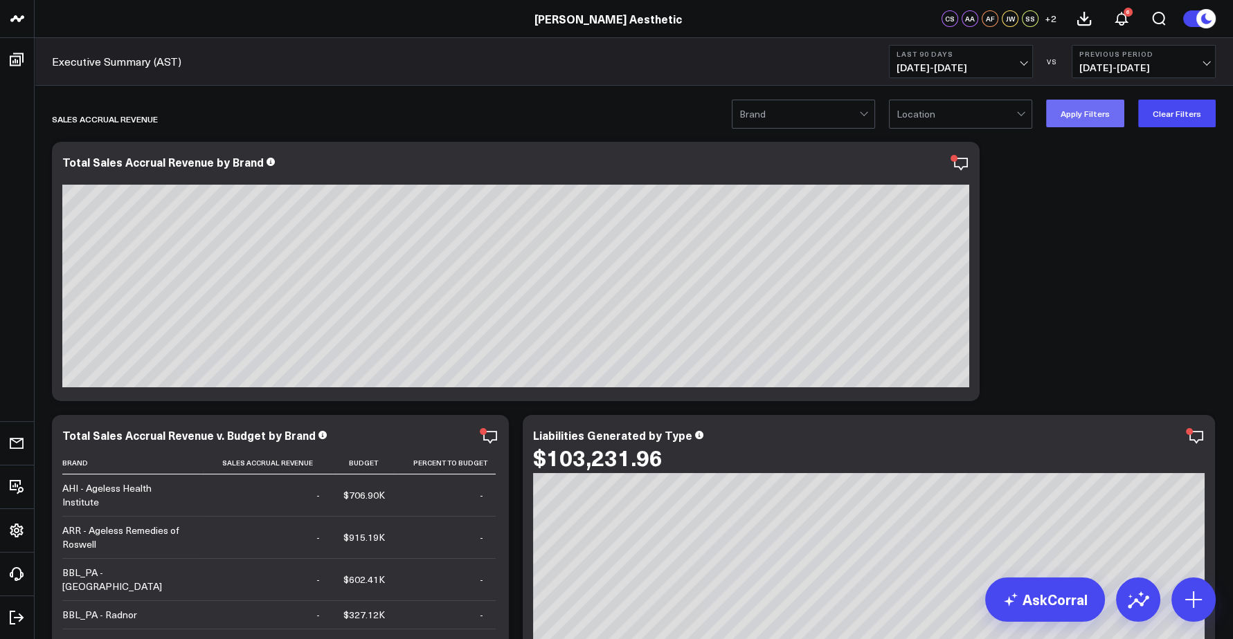
click at [1109, 116] on button "Apply Filters" at bounding box center [1085, 114] width 78 height 28
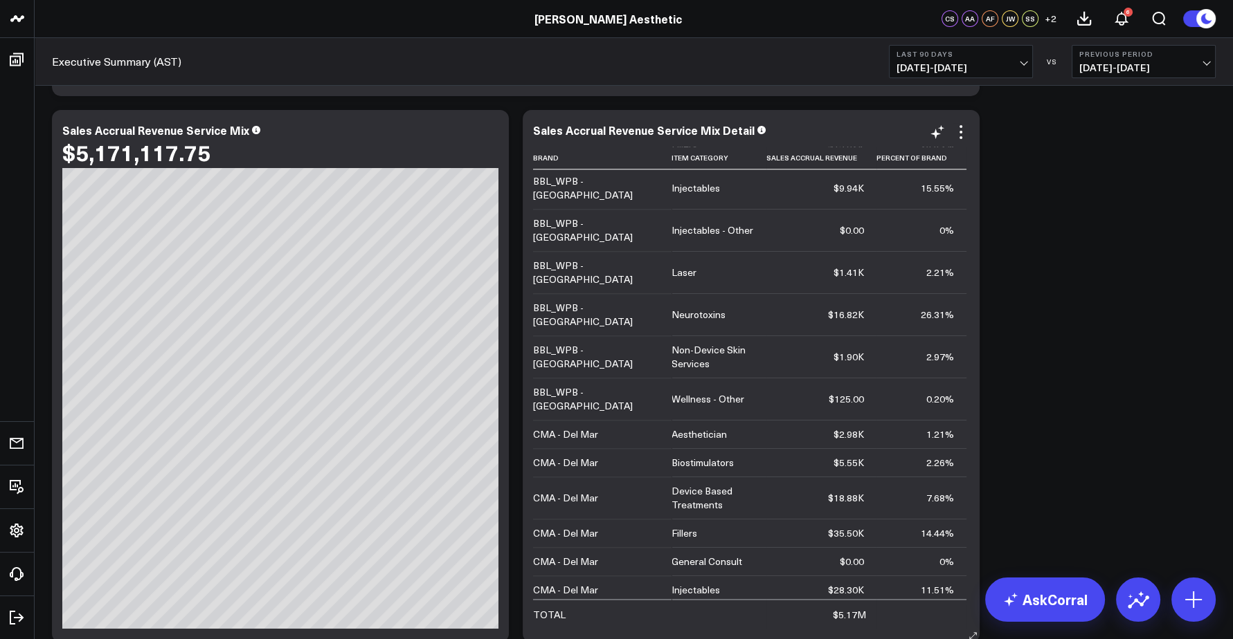
scroll to position [2231, 0]
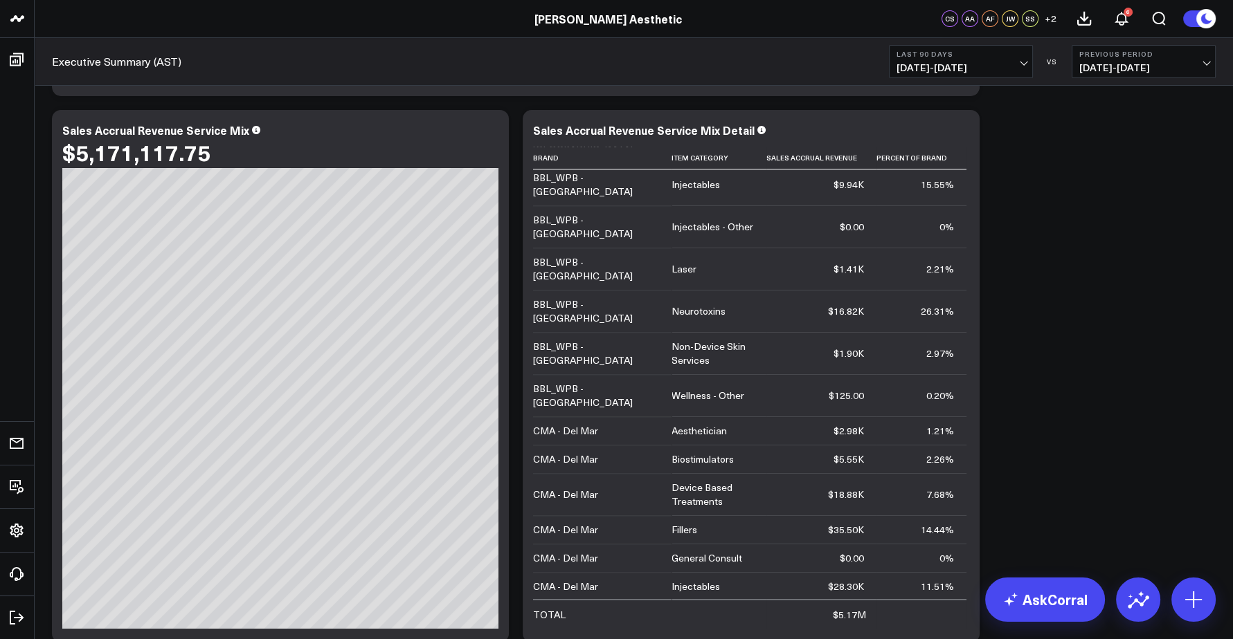
click at [1004, 60] on button "Last 90 Days [DATE] - [DATE]" at bounding box center [961, 61] width 144 height 33
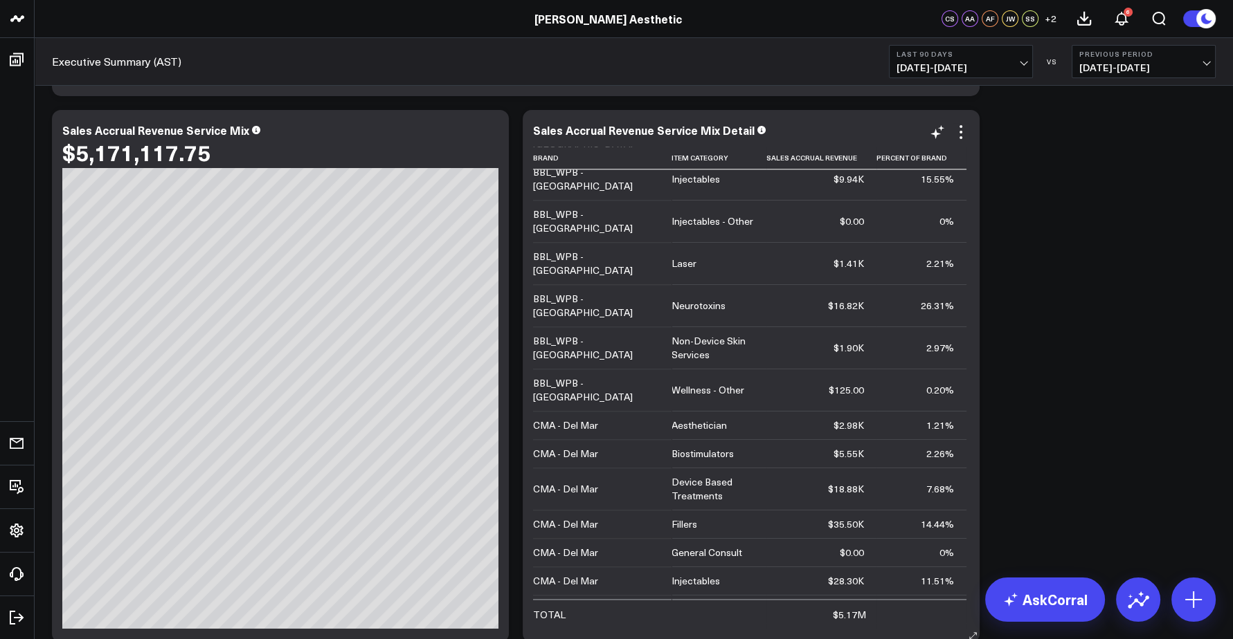
scroll to position [2238, 0]
click at [979, 64] on span "[DATE] - [DATE]" at bounding box center [960, 67] width 129 height 11
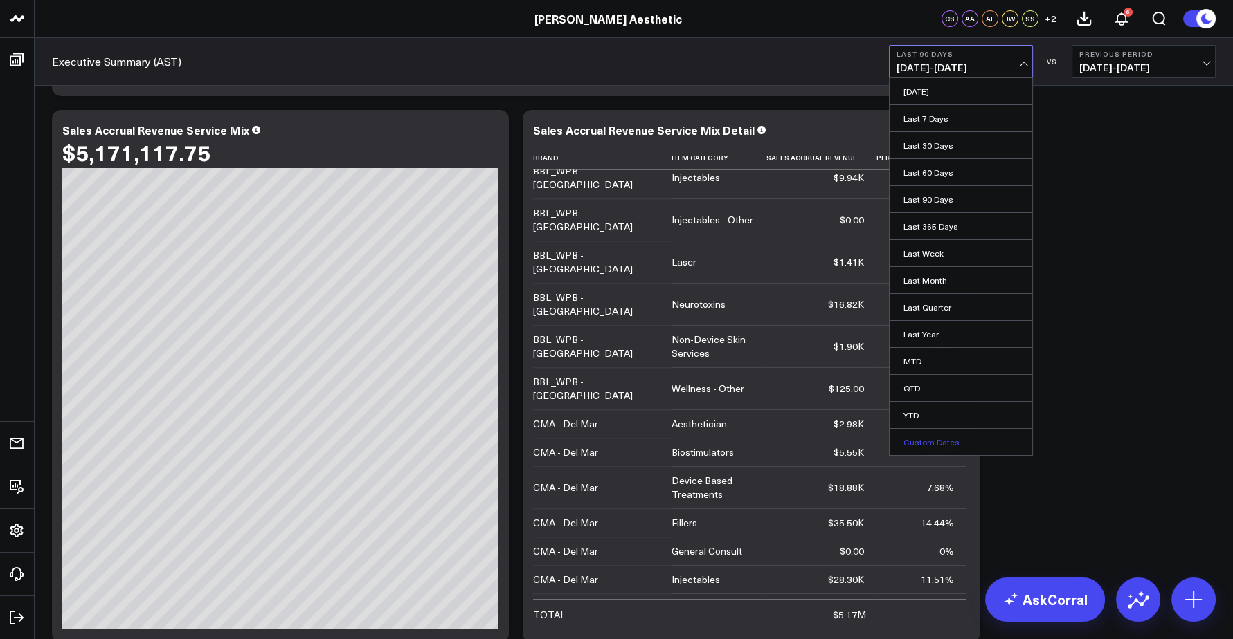
click at [921, 437] on link "Custom Dates" at bounding box center [960, 442] width 143 height 26
select select "8"
select select "2025"
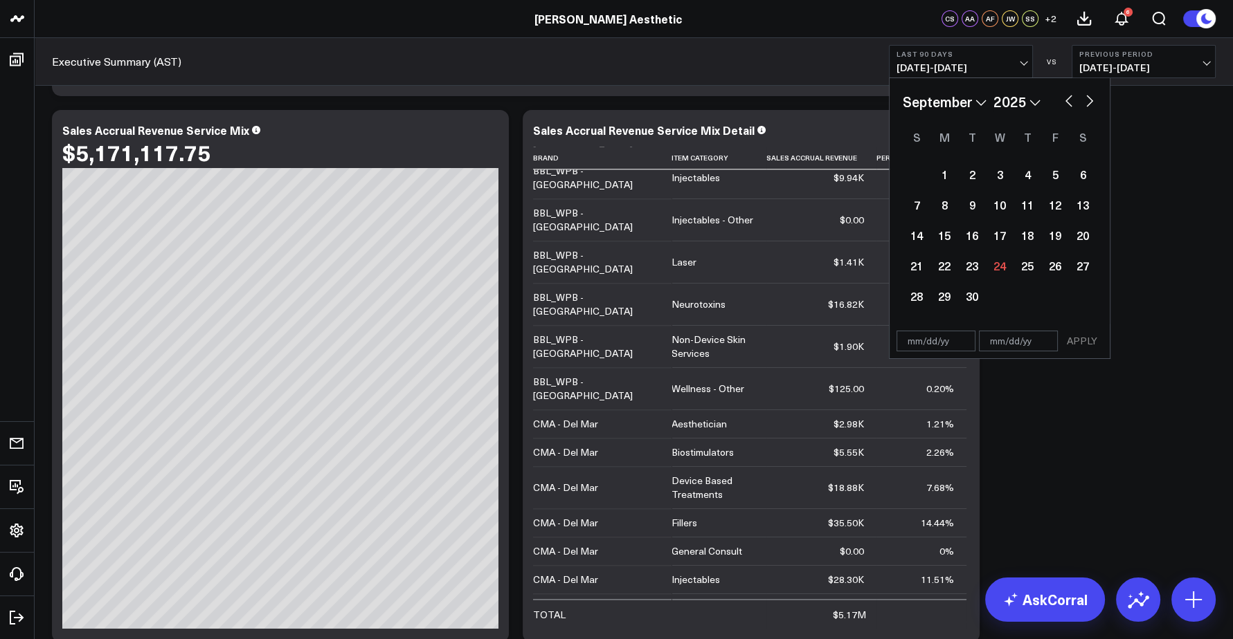
click at [1007, 102] on select "2026 2025 2024 2023 2022 2021 2020 2019 2018 2017 2016 2015 2014 2013 2012 2011…" at bounding box center [1016, 101] width 47 height 21
select select "8"
select select "2024"
click at [953, 98] on select "January February March April May June July August September October November De…" at bounding box center [944, 101] width 84 height 21
select select "5"
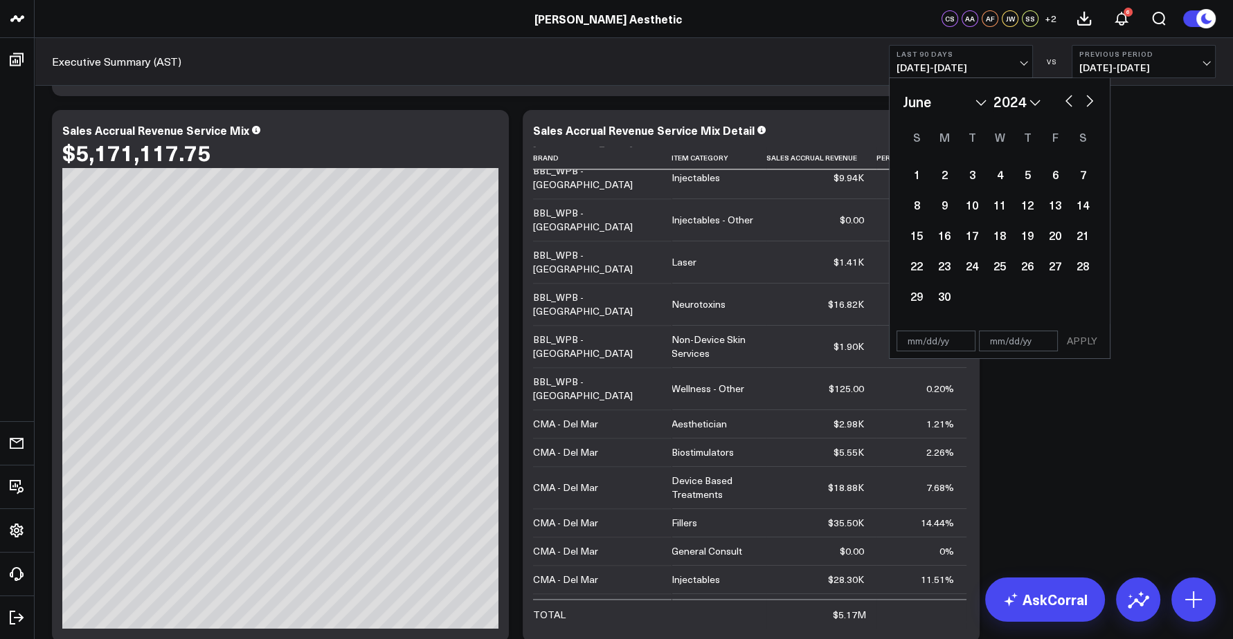
select select "2024"
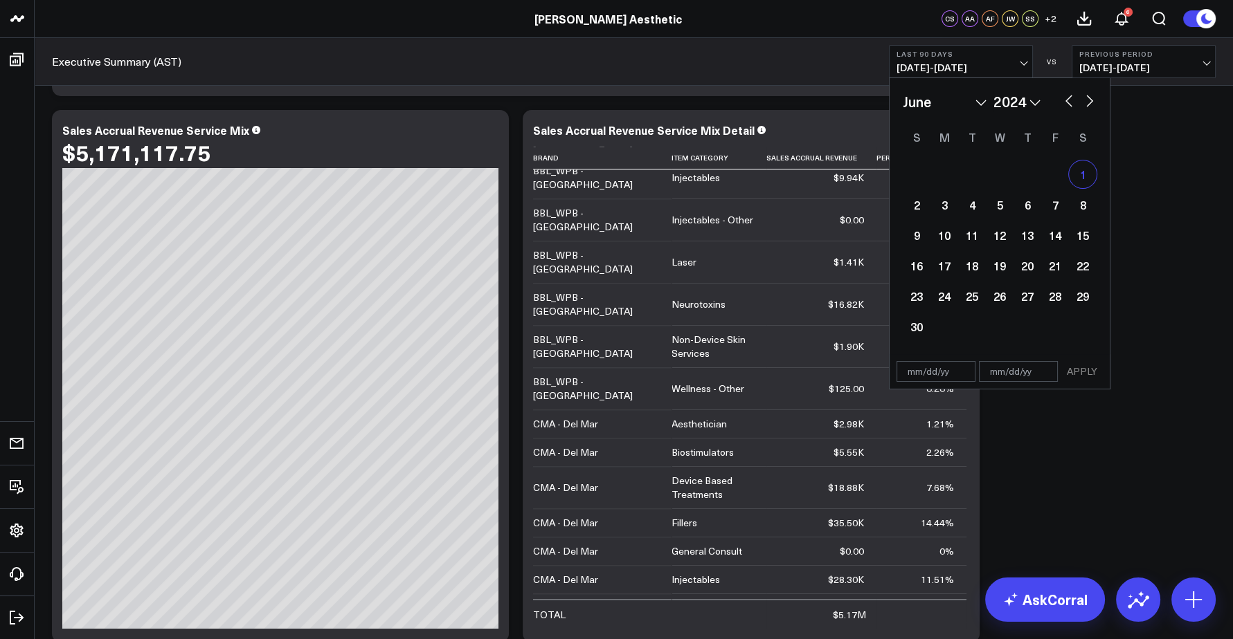
click at [1080, 176] on div "1" at bounding box center [1083, 175] width 28 height 28
type input "[DATE]"
select select "5"
select select "2024"
click at [1084, 104] on button "button" at bounding box center [1089, 99] width 14 height 17
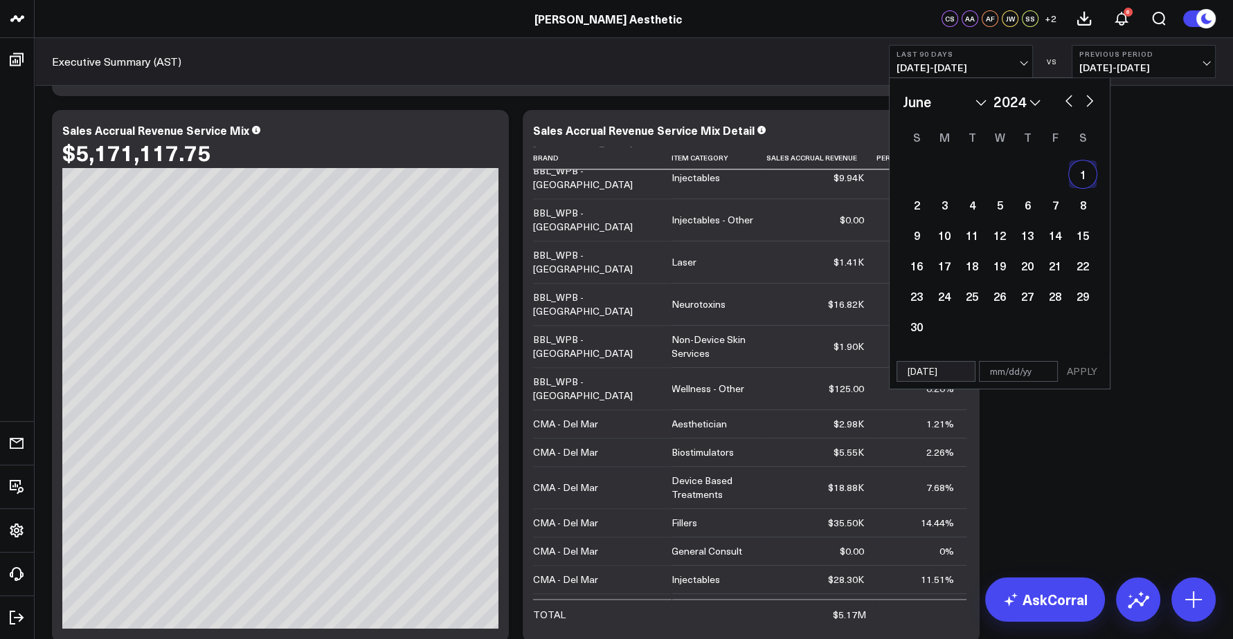
select select "6"
select select "2024"
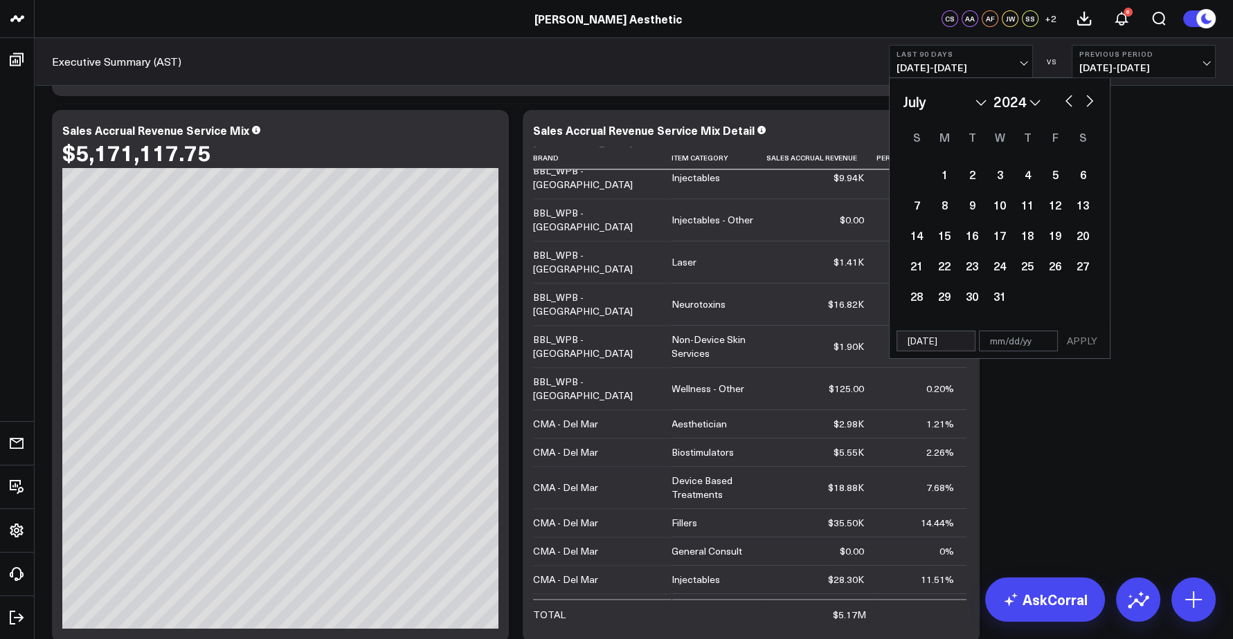
click at [1084, 104] on button "button" at bounding box center [1089, 99] width 14 height 17
select select "7"
select select "2024"
click at [1084, 104] on button "button" at bounding box center [1089, 99] width 14 height 17
select select "8"
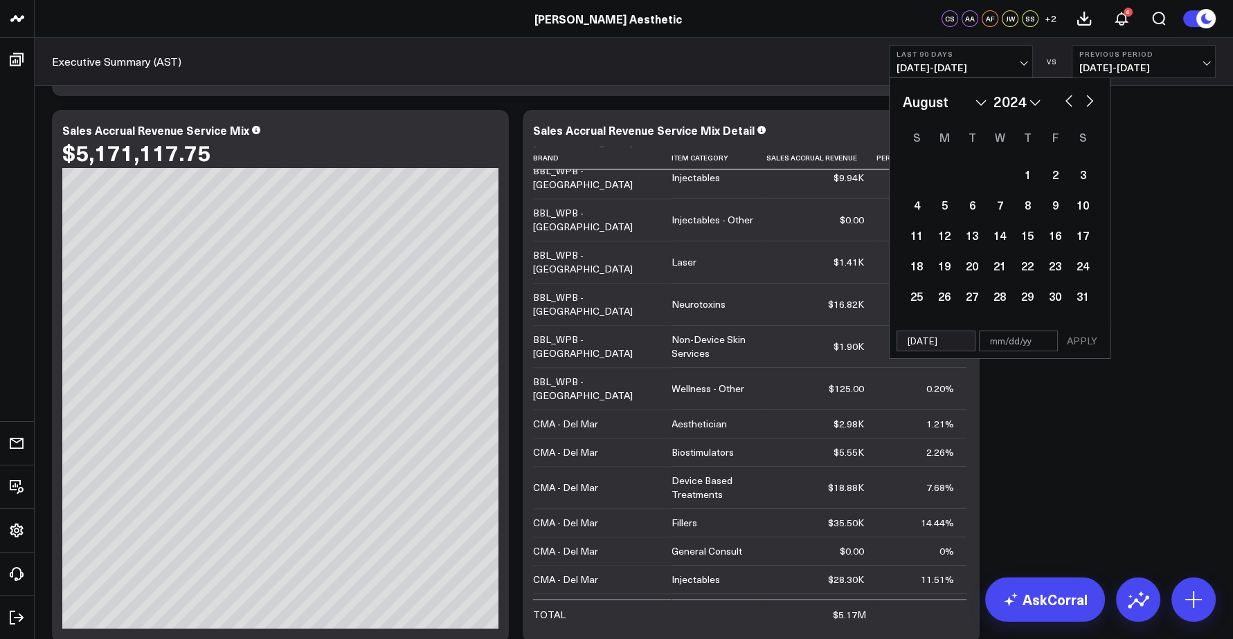
select select "2024"
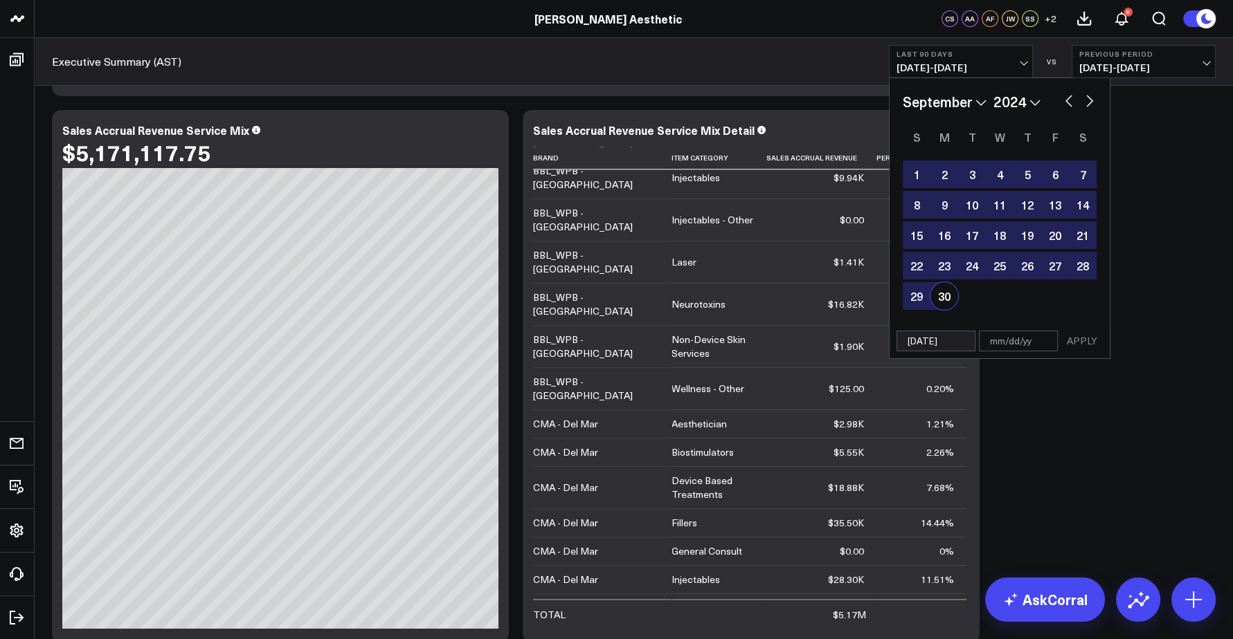
click at [943, 293] on div "30" at bounding box center [944, 296] width 28 height 28
type input "[DATE]"
select select "8"
select select "2024"
click at [1088, 334] on button "APPLY" at bounding box center [1082, 341] width 42 height 21
